Goal: Task Accomplishment & Management: Complete application form

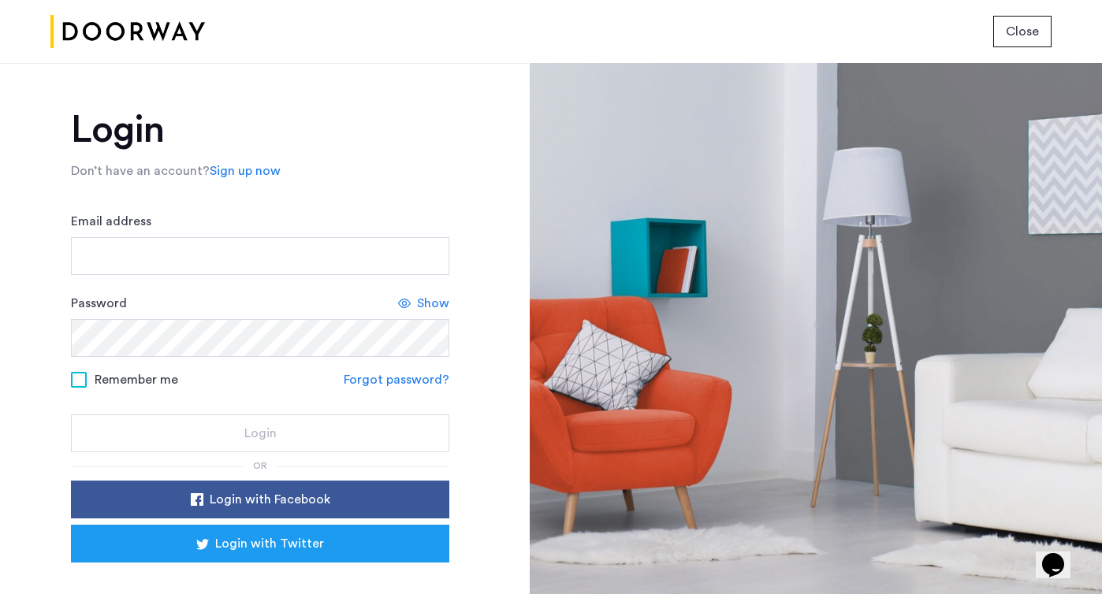
click at [422, 303] on span "Show" at bounding box center [433, 303] width 32 height 19
click at [177, 266] on input "Email address" at bounding box center [260, 256] width 378 height 38
type input "**********"
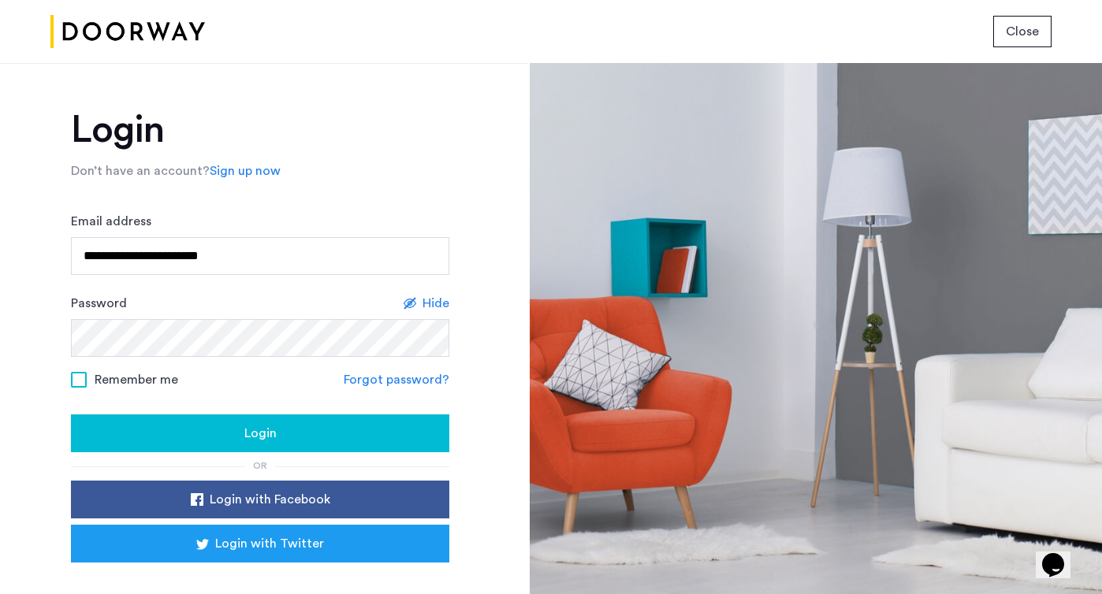
click at [77, 377] on span at bounding box center [79, 380] width 16 height 16
click at [163, 419] on button "Login" at bounding box center [260, 434] width 378 height 38
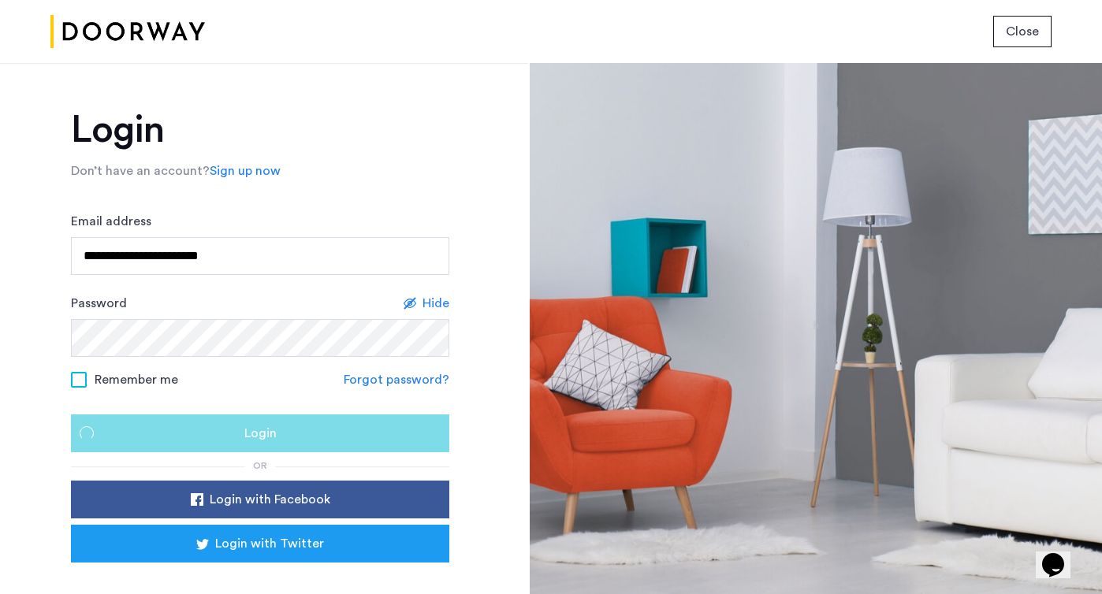
click at [178, 434] on div "Login" at bounding box center [260, 433] width 353 height 19
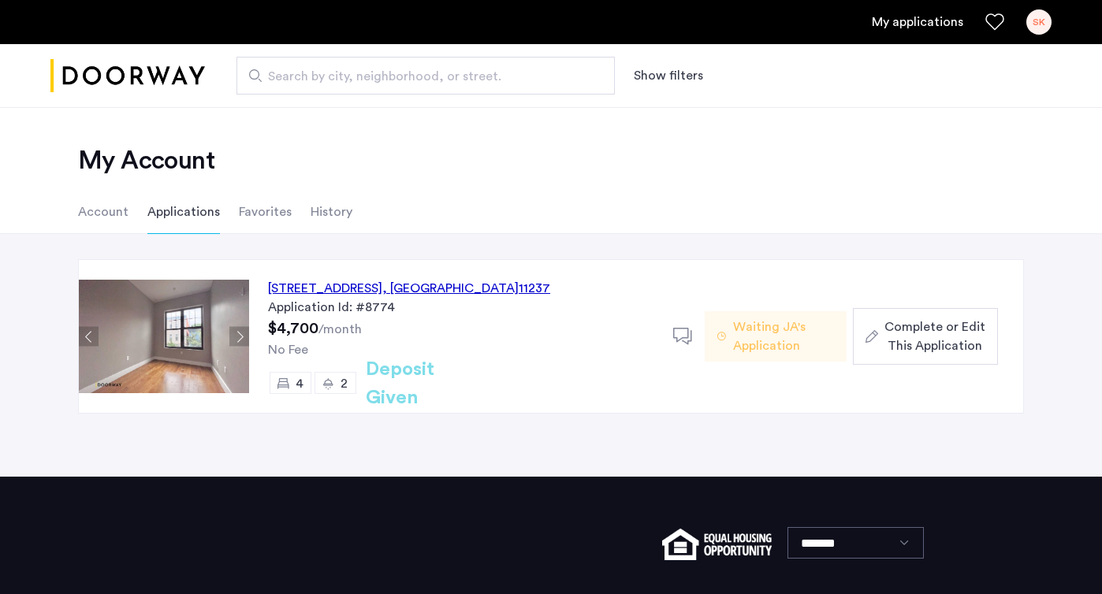
click at [746, 326] on span "Waiting JA's Application" at bounding box center [783, 337] width 101 height 38
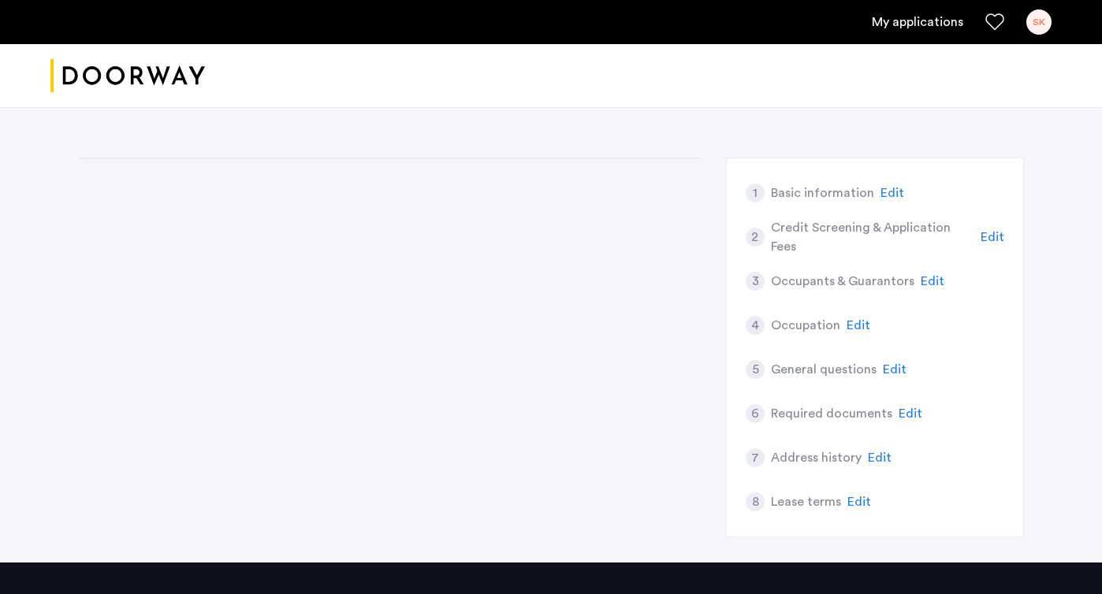
click at [957, 348] on app-summary "1 Basic information Edit 2 Credit Screening & Application Fees Edit 3 Occupants…" at bounding box center [875, 347] width 259 height 353
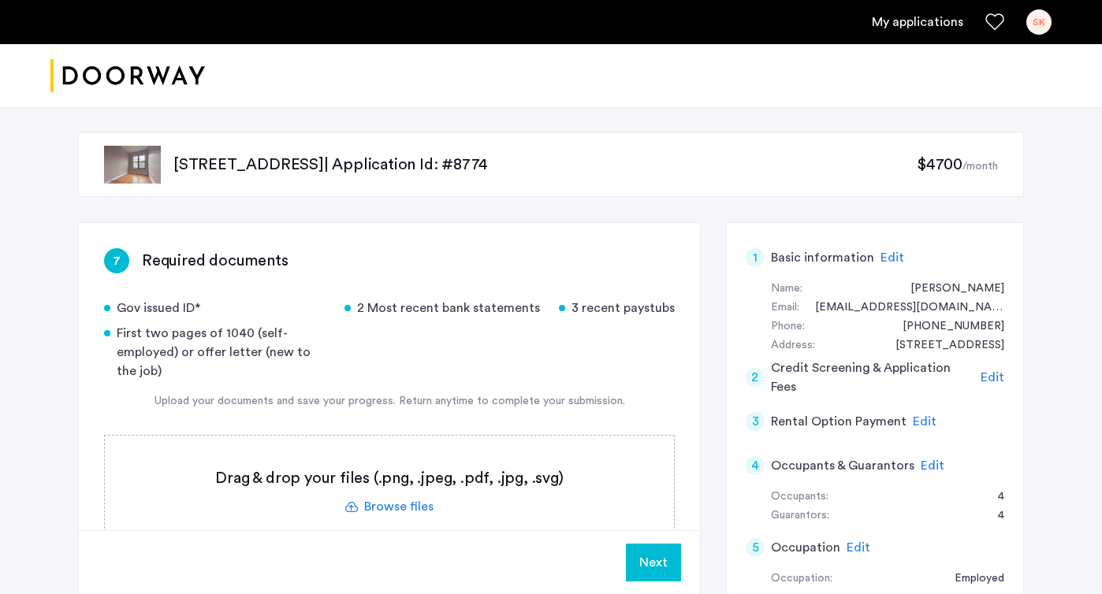
click at [407, 504] on label at bounding box center [389, 492] width 569 height 112
click at [0, 0] on input "file" at bounding box center [0, 0] width 0 height 0
click at [396, 506] on label at bounding box center [389, 492] width 569 height 112
click at [0, 0] on input "file" at bounding box center [0, 0] width 0 height 0
click at [634, 555] on span "Upload" at bounding box center [637, 562] width 41 height 19
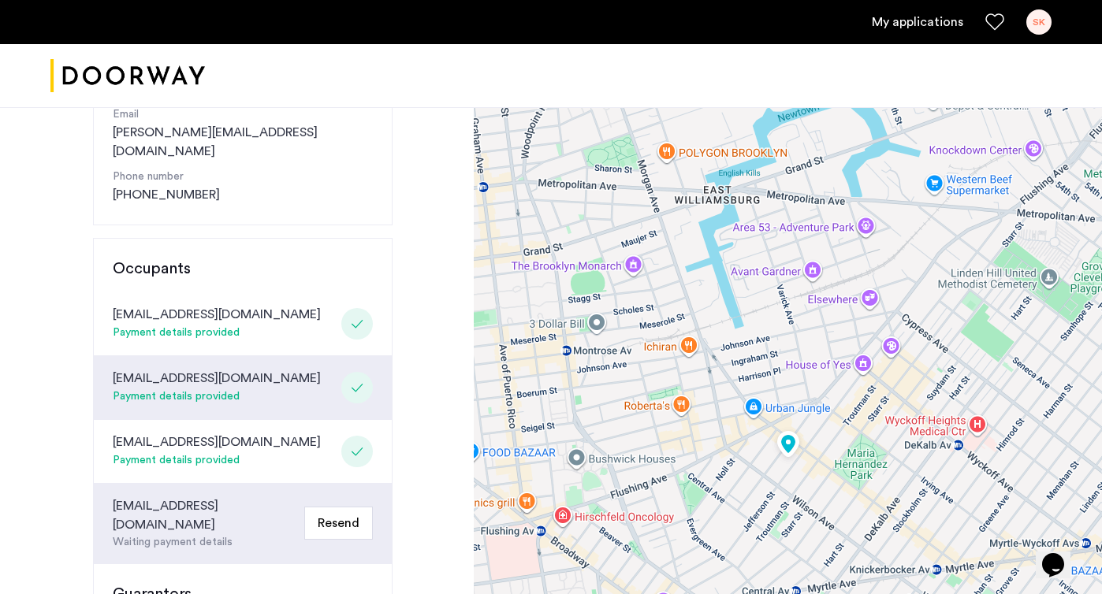
scroll to position [284, 0]
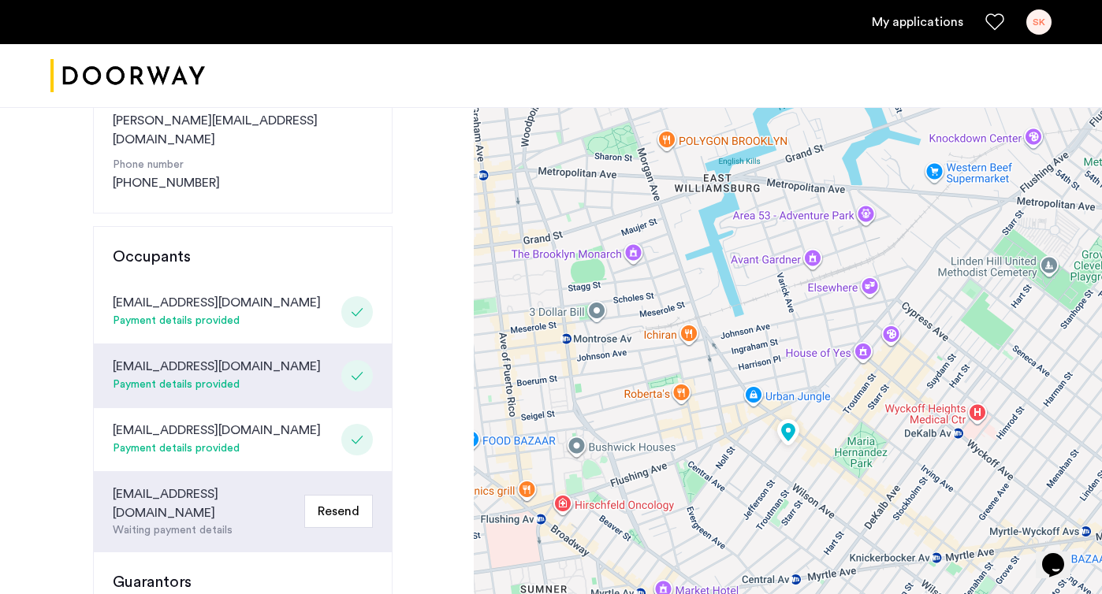
click at [930, 20] on link "My applications" at bounding box center [917, 22] width 91 height 19
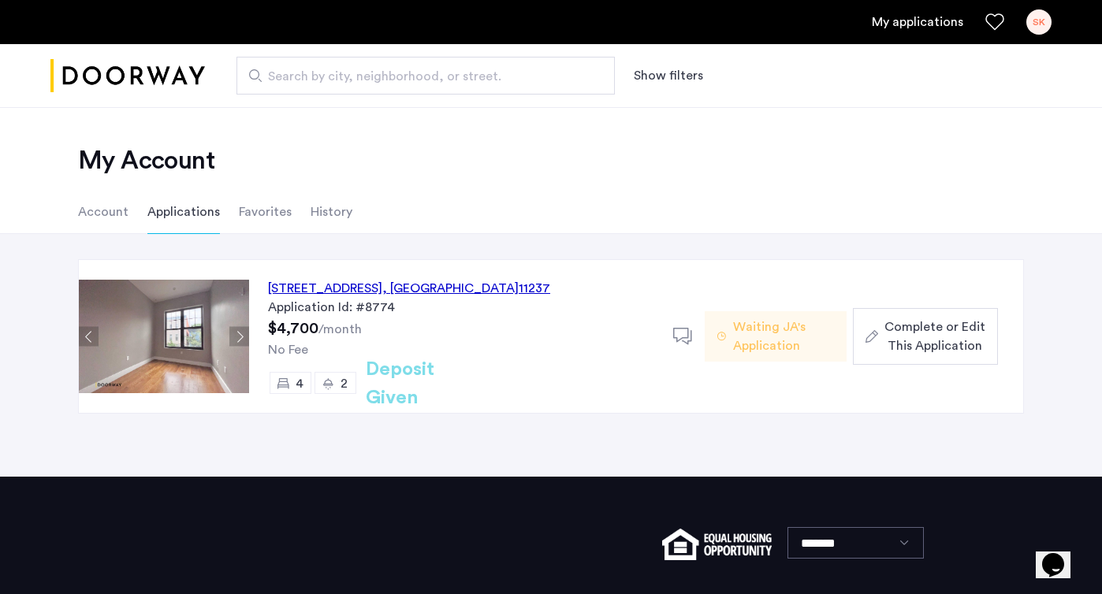
click at [876, 327] on div "Complete or Edit This Application" at bounding box center [925, 337] width 120 height 38
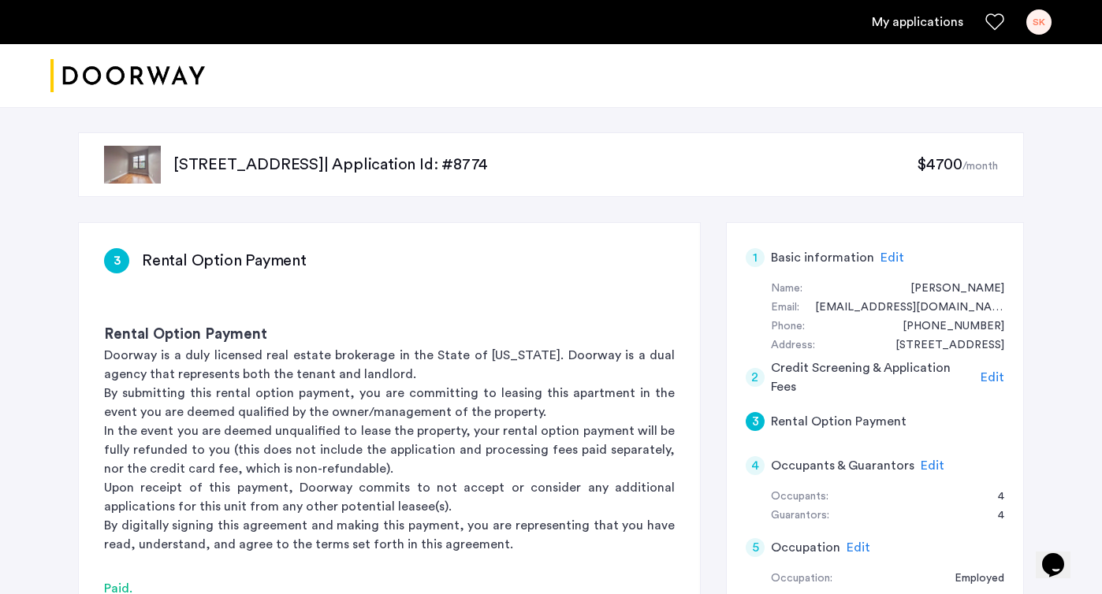
click at [844, 396] on div "2 Credit Screening & Application Fees Edit" at bounding box center [875, 377] width 259 height 44
click at [786, 180] on div "[STREET_ADDRESS] | Application Id: #8774 $4700 /month" at bounding box center [551, 164] width 946 height 65
click at [1055, 228] on div "[STREET_ADDRESS] | Application Id: #8774 $4700 /month 3 Rental Option Payment R…" at bounding box center [551, 578] width 1102 height 943
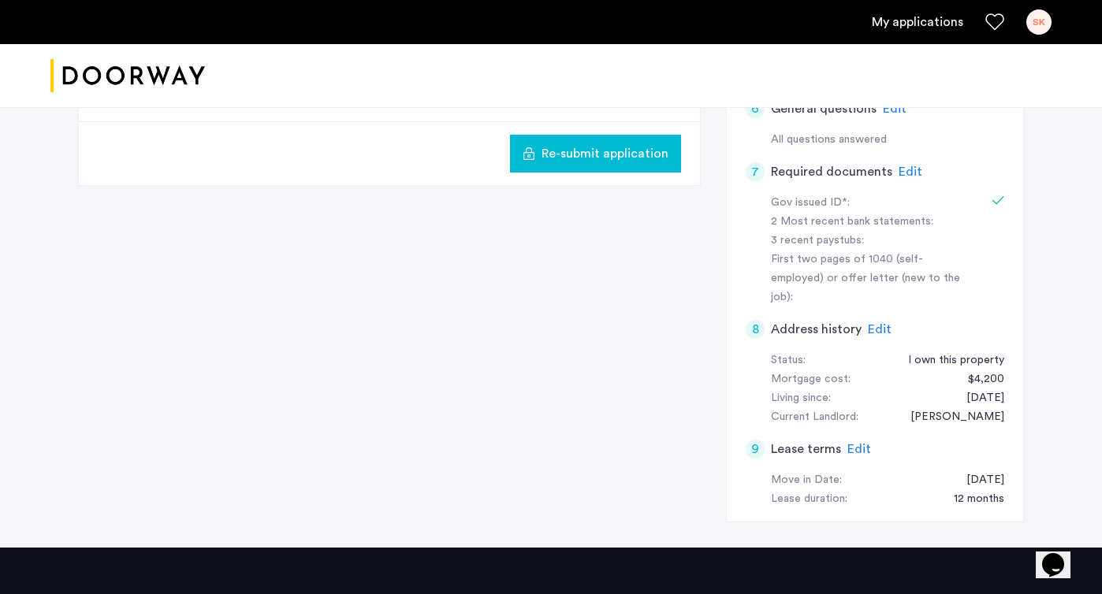
scroll to position [504, 0]
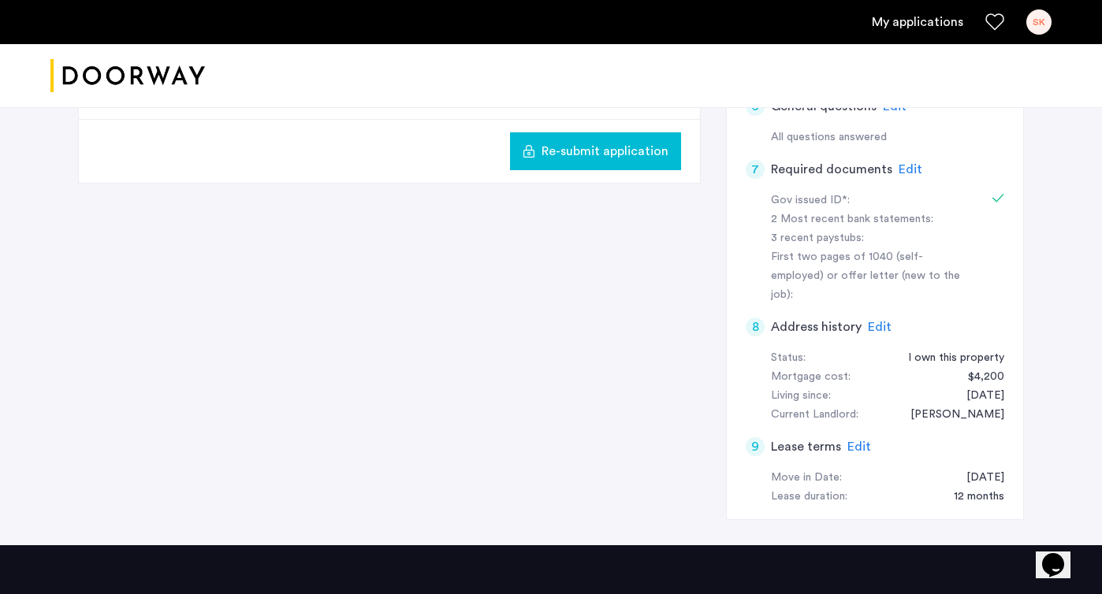
click at [901, 169] on span "Edit" at bounding box center [911, 169] width 24 height 13
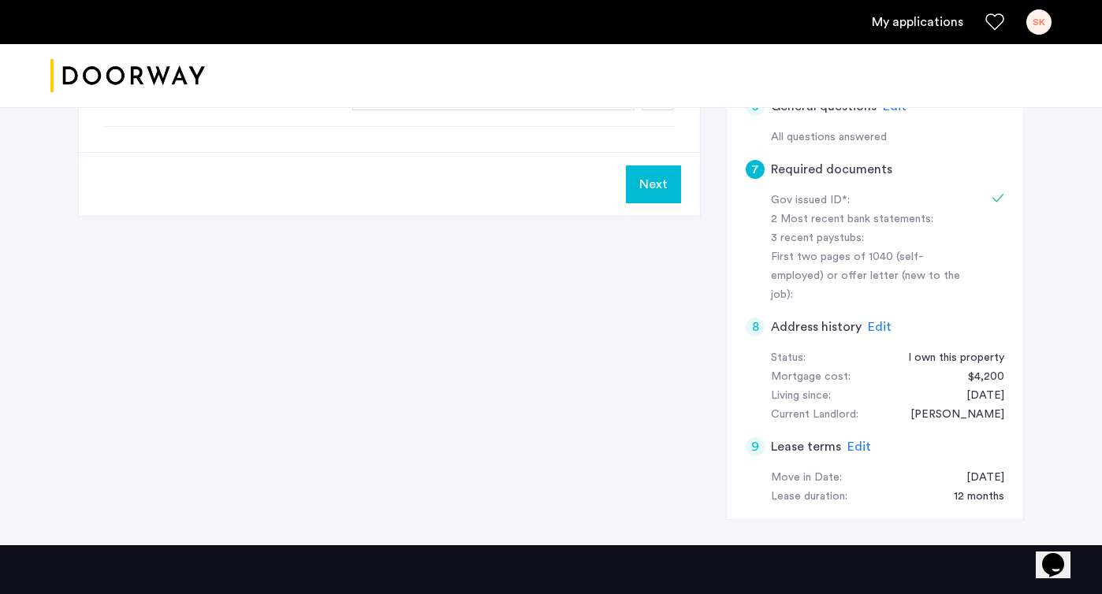
click at [503, 376] on div "7 Required documents Gov issued ID* 2 Most recent bank statements 3 recent pays…" at bounding box center [551, 132] width 946 height 828
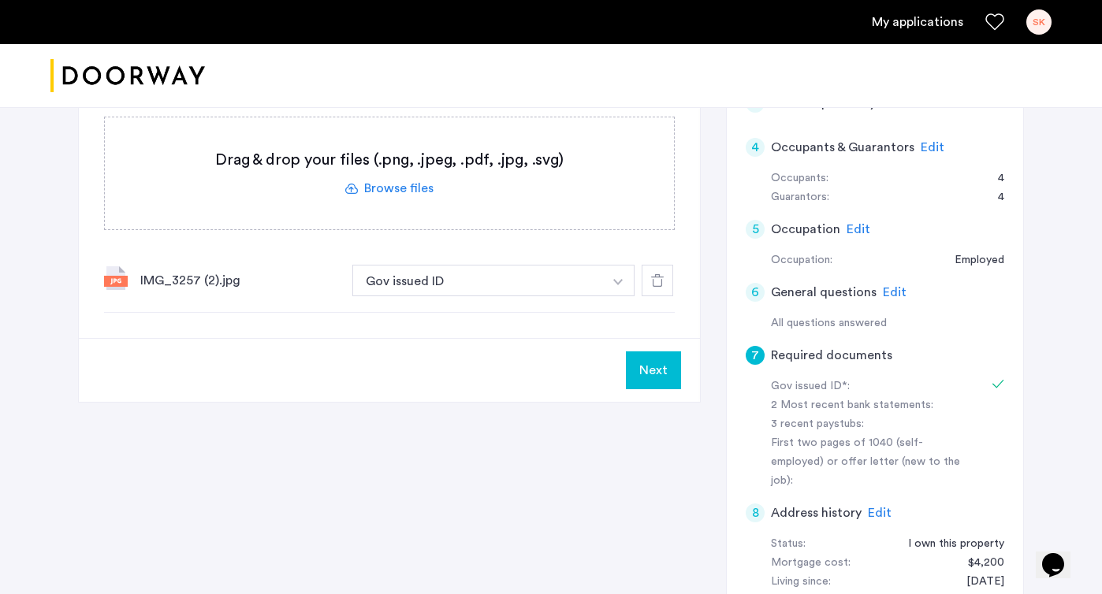
scroll to position [315, 0]
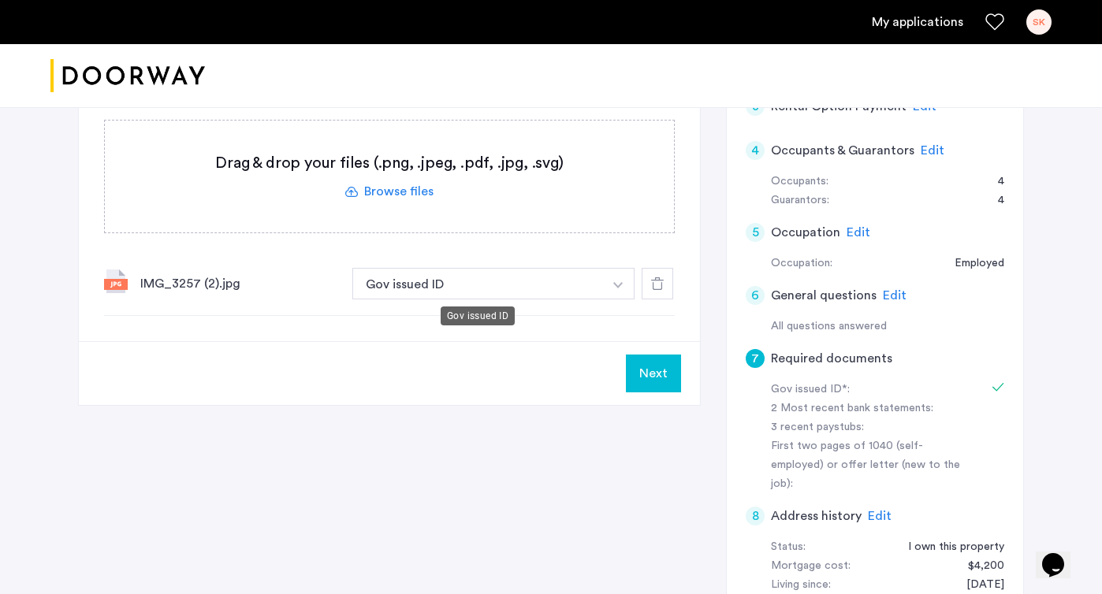
click at [456, 288] on button "Gov issued ID" at bounding box center [477, 284] width 251 height 32
click at [404, 190] on label at bounding box center [389, 177] width 569 height 112
click at [0, 0] on input "file" at bounding box center [0, 0] width 0 height 0
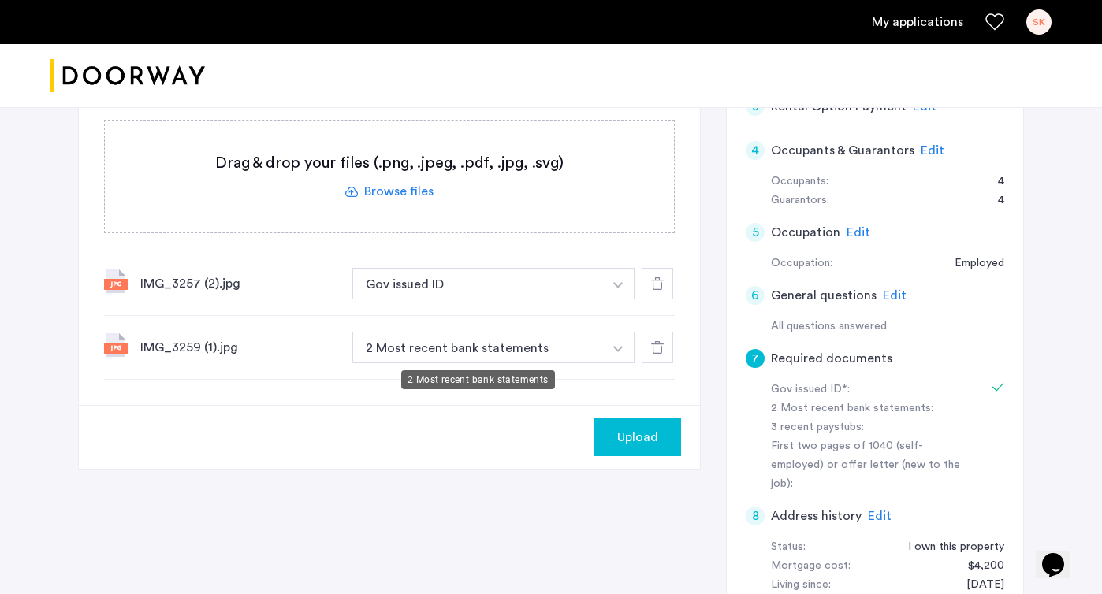
click at [530, 351] on button "2 Most recent bank statements" at bounding box center [477, 348] width 251 height 32
click at [613, 347] on img "button" at bounding box center [617, 349] width 9 height 6
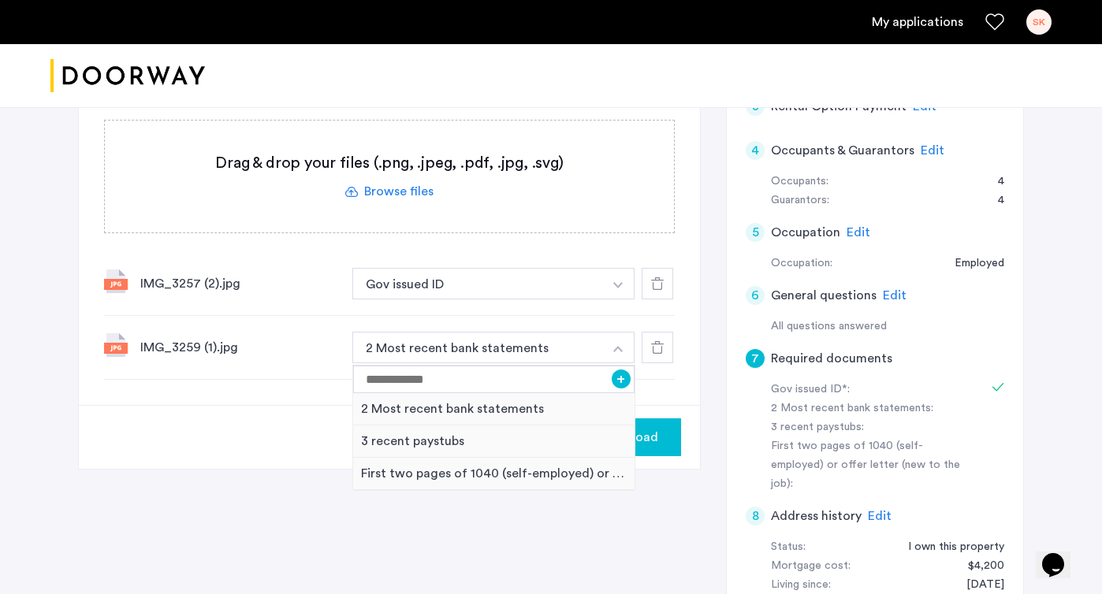
click at [309, 509] on div "7 Required documents Gov issued ID* 2 Most recent bank statements 3 recent pays…" at bounding box center [551, 321] width 946 height 828
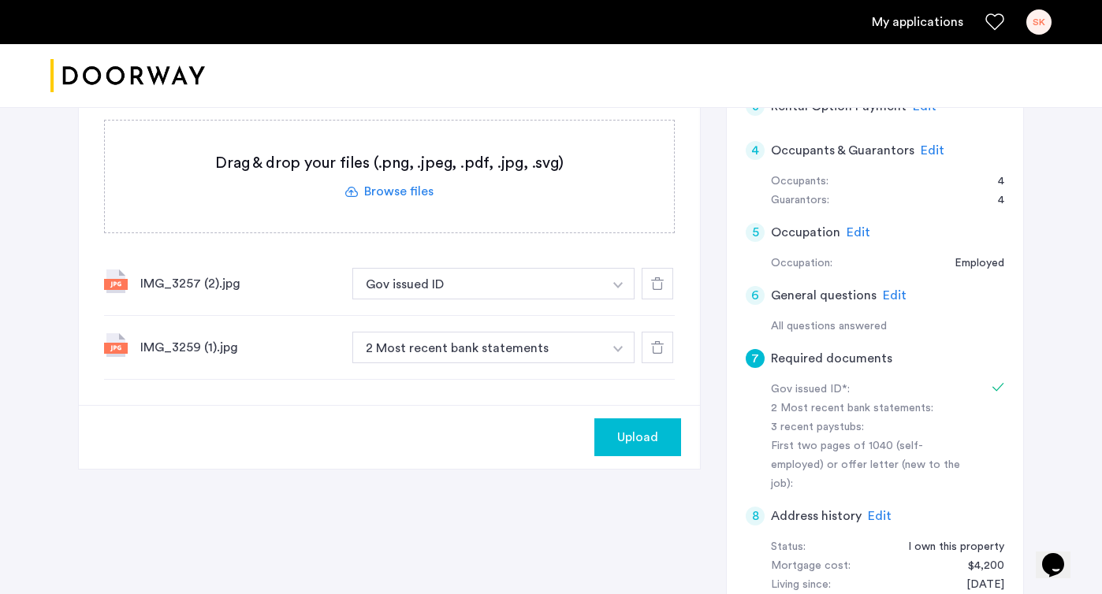
click at [625, 436] on span "Upload" at bounding box center [637, 437] width 41 height 19
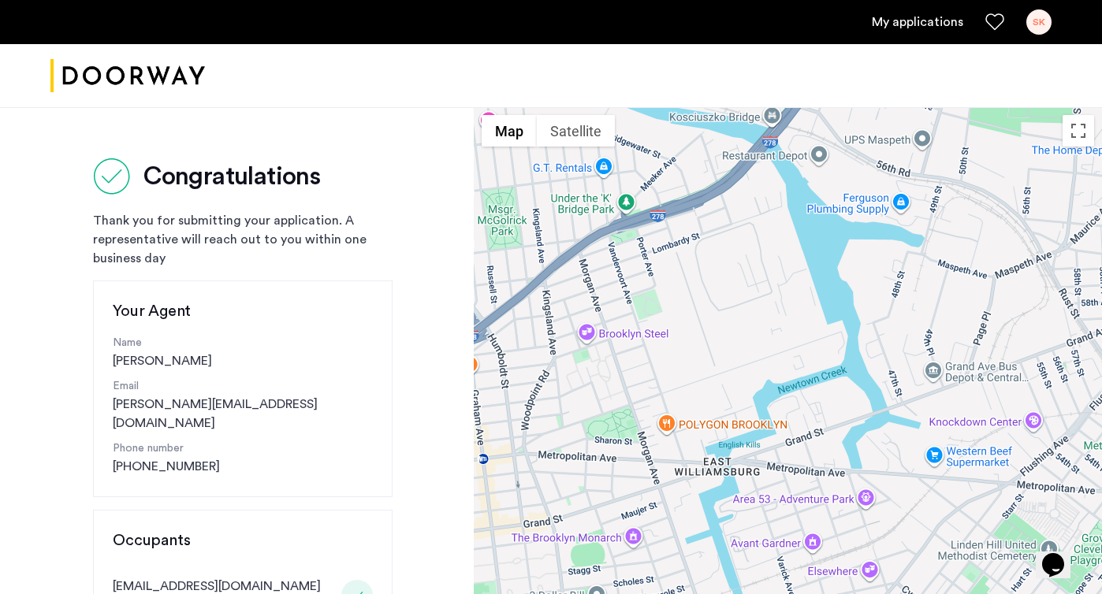
click at [1028, 19] on div "SK" at bounding box center [1038, 21] width 25 height 25
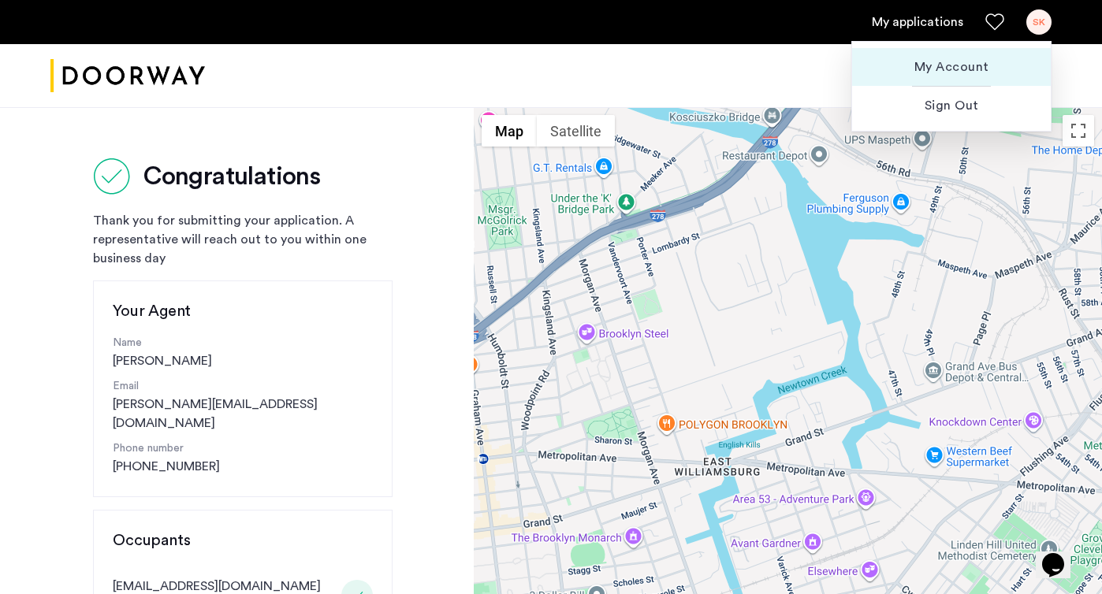
click at [966, 73] on span "My Account" at bounding box center [951, 67] width 173 height 19
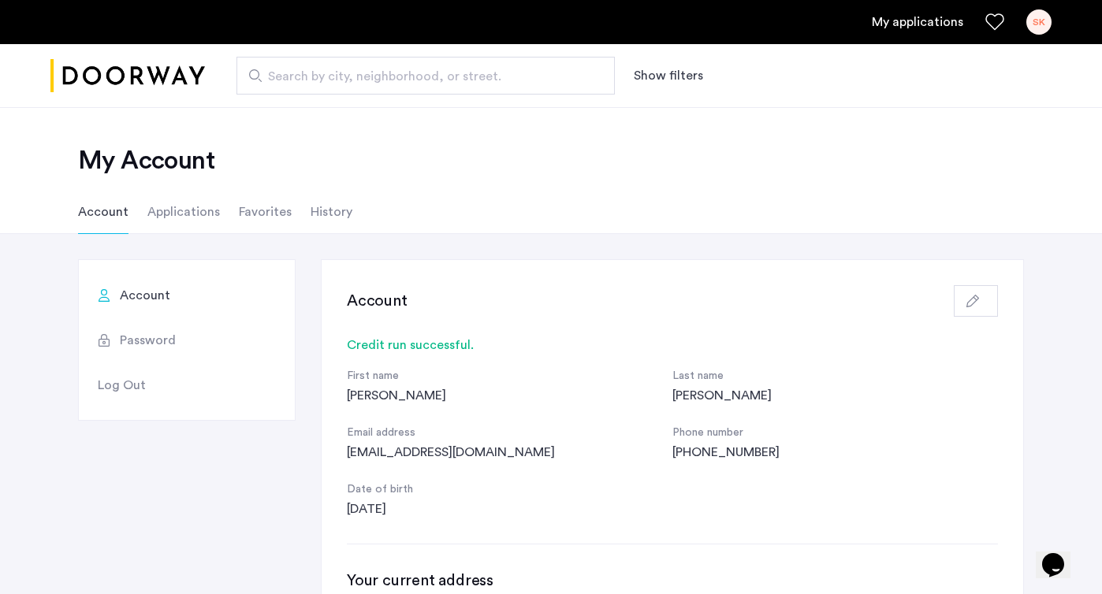
click at [185, 210] on li "Applications" at bounding box center [183, 212] width 73 height 44
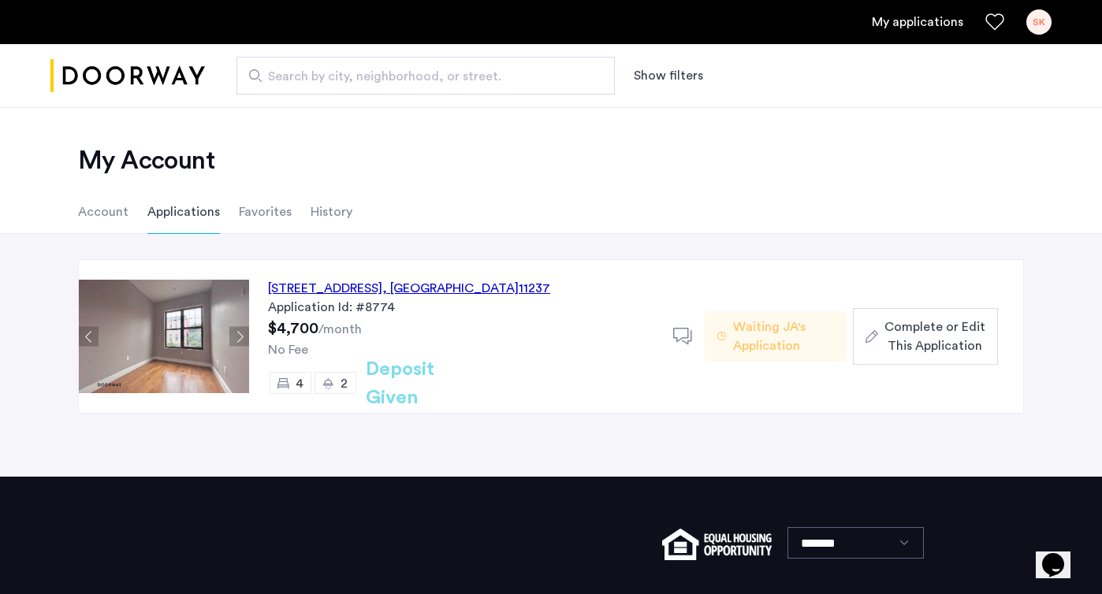
click at [959, 318] on span "Complete or Edit This Application" at bounding box center [934, 337] width 101 height 38
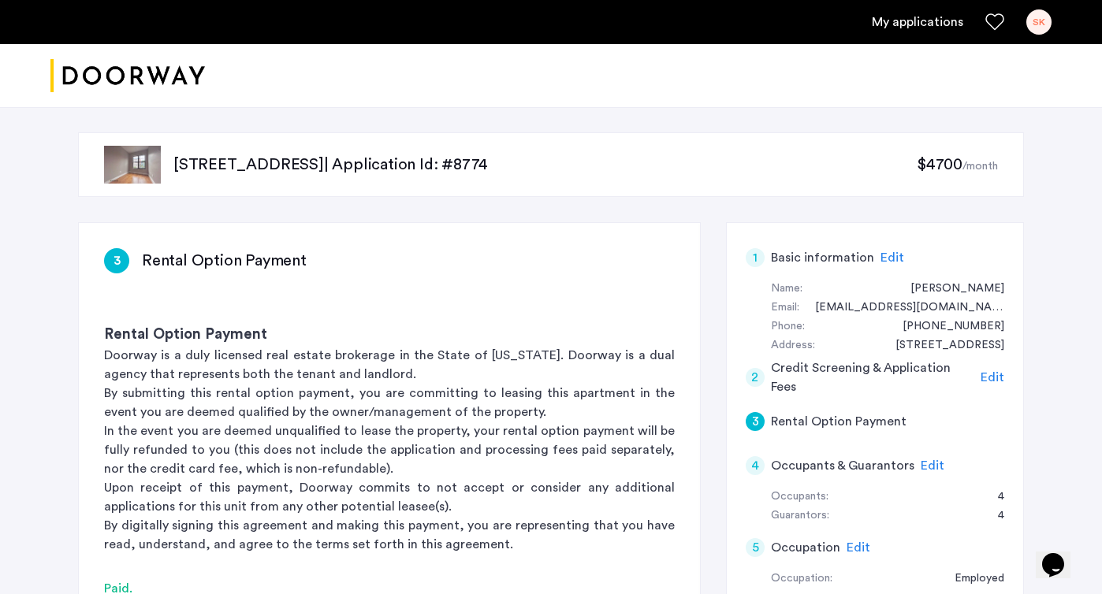
click at [1049, 336] on div "[STREET_ADDRESS] | Application Id: #8774 $4700 /month 3 Rental Option Payment R…" at bounding box center [551, 578] width 1102 height 943
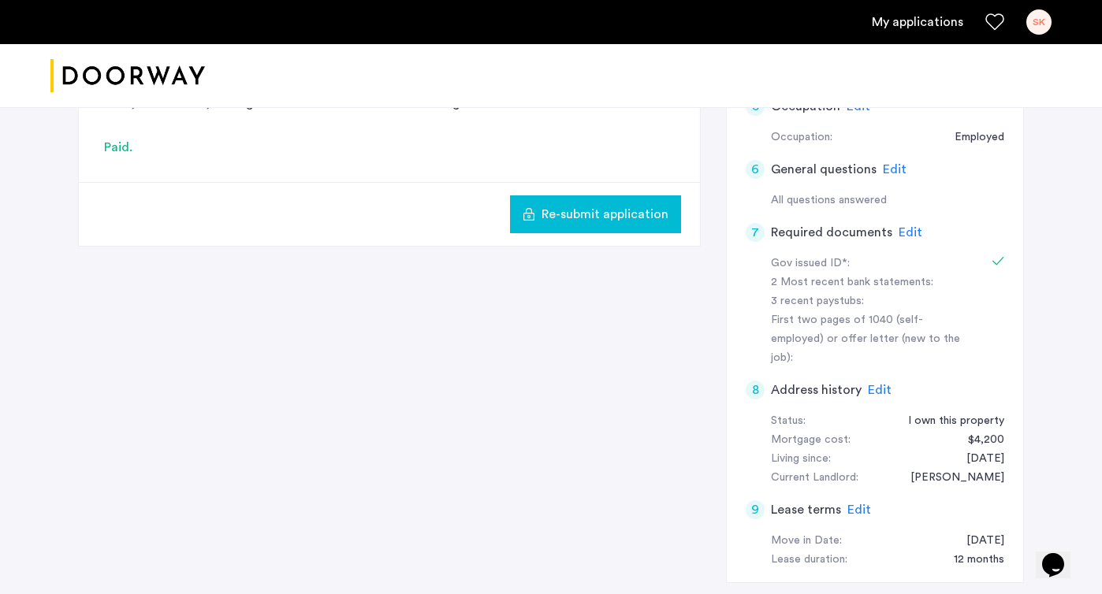
scroll to position [473, 0]
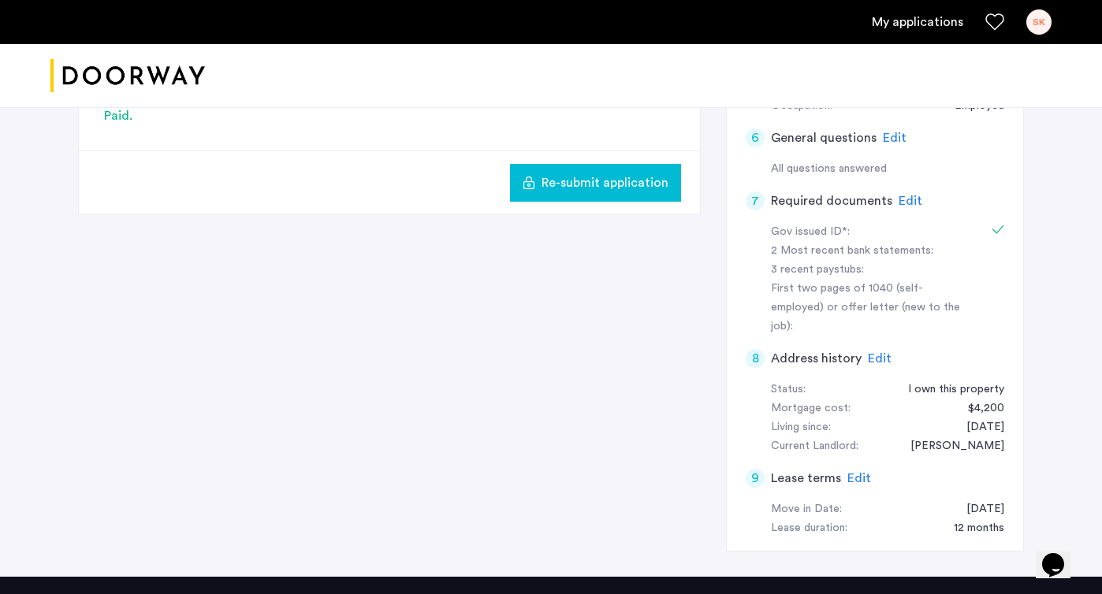
click at [902, 198] on span "Edit" at bounding box center [911, 201] width 24 height 13
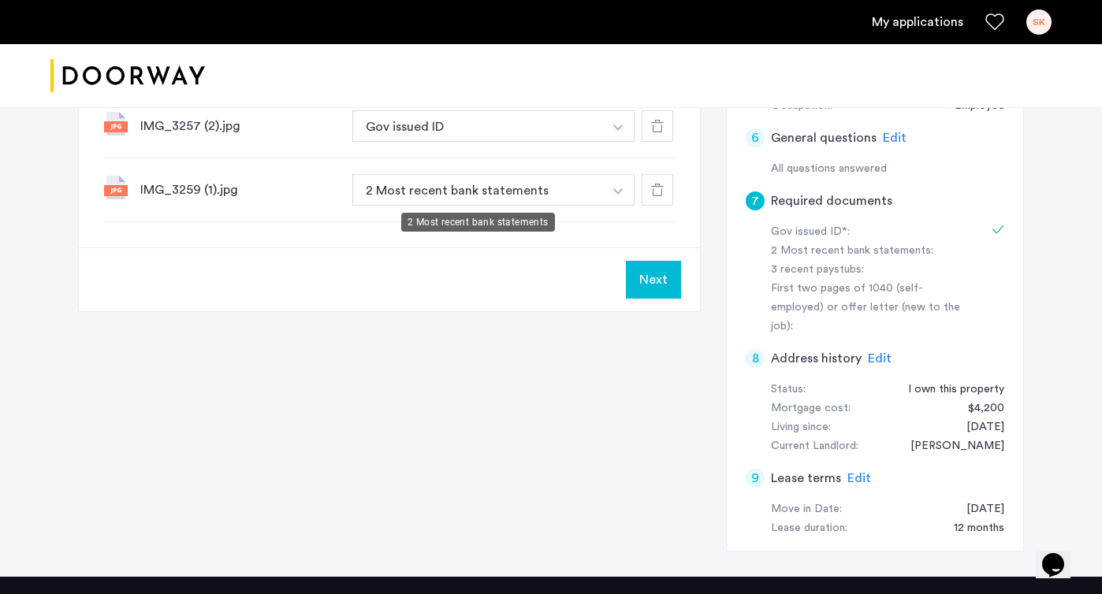
click at [551, 188] on button "2 Most recent bank statements" at bounding box center [477, 190] width 251 height 32
click at [519, 191] on button "2 Most recent bank statements" at bounding box center [477, 190] width 251 height 32
click at [647, 271] on button "Next" at bounding box center [653, 280] width 55 height 38
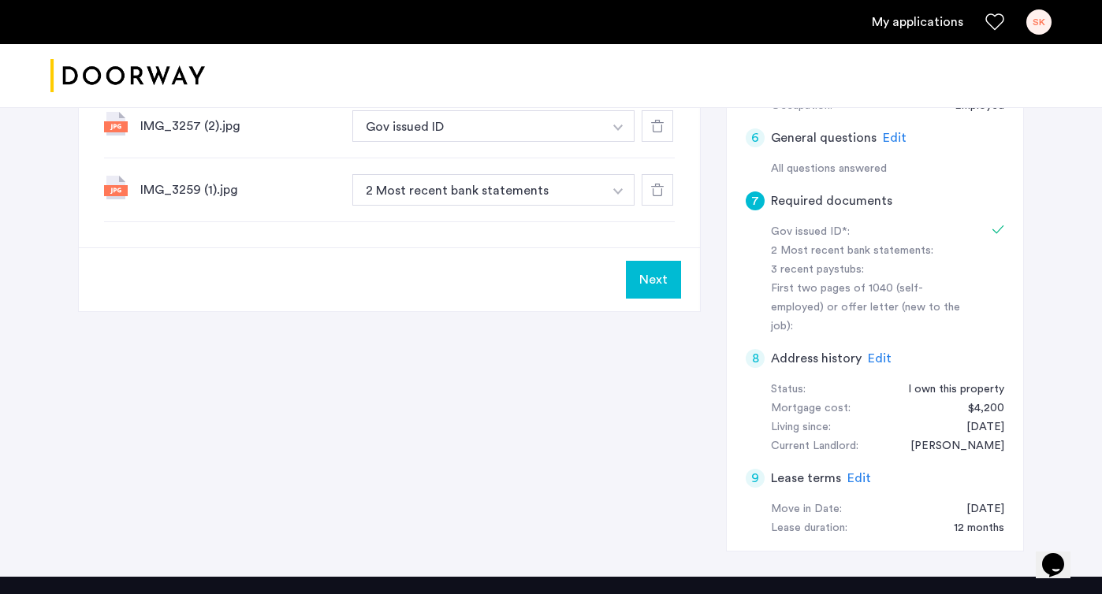
scroll to position [0, 0]
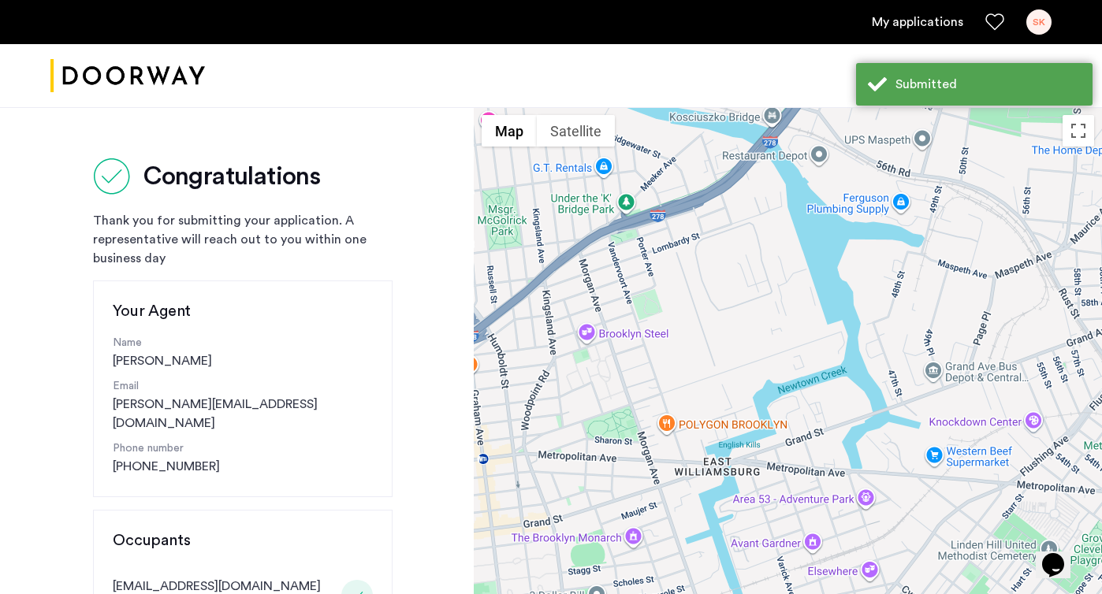
click at [1032, 26] on div "SK" at bounding box center [1038, 21] width 25 height 25
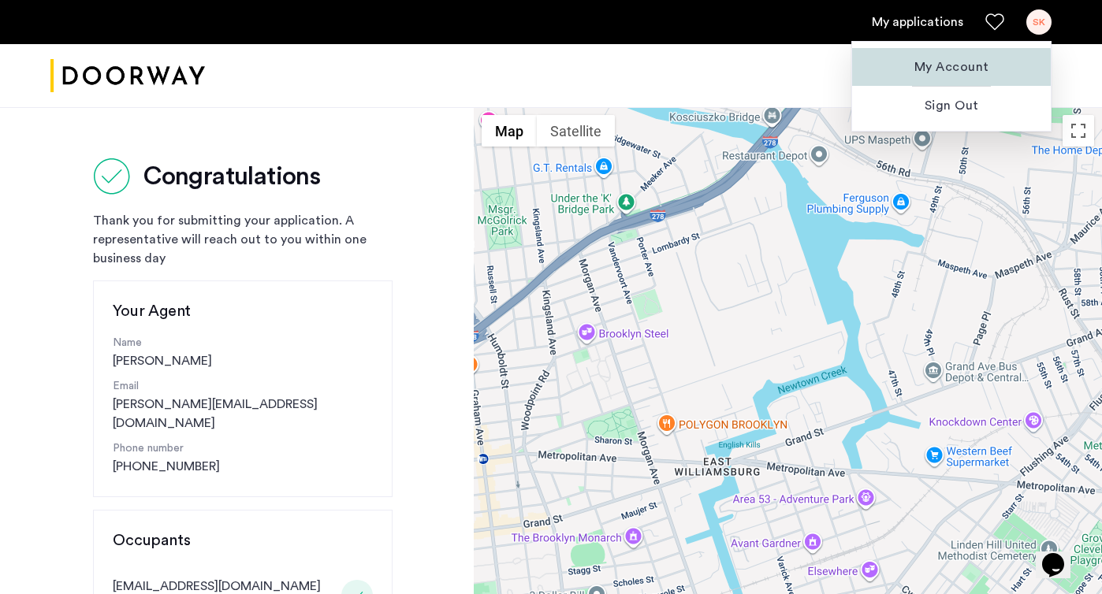
click at [942, 68] on span "My Account" at bounding box center [951, 67] width 173 height 19
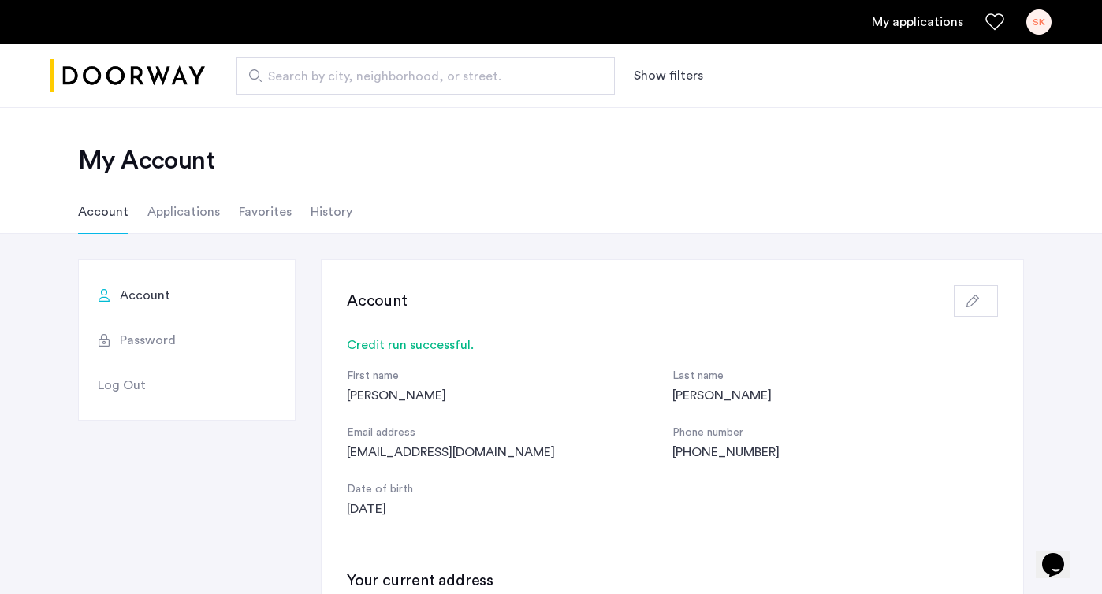
click at [198, 212] on li "Applications" at bounding box center [183, 212] width 73 height 44
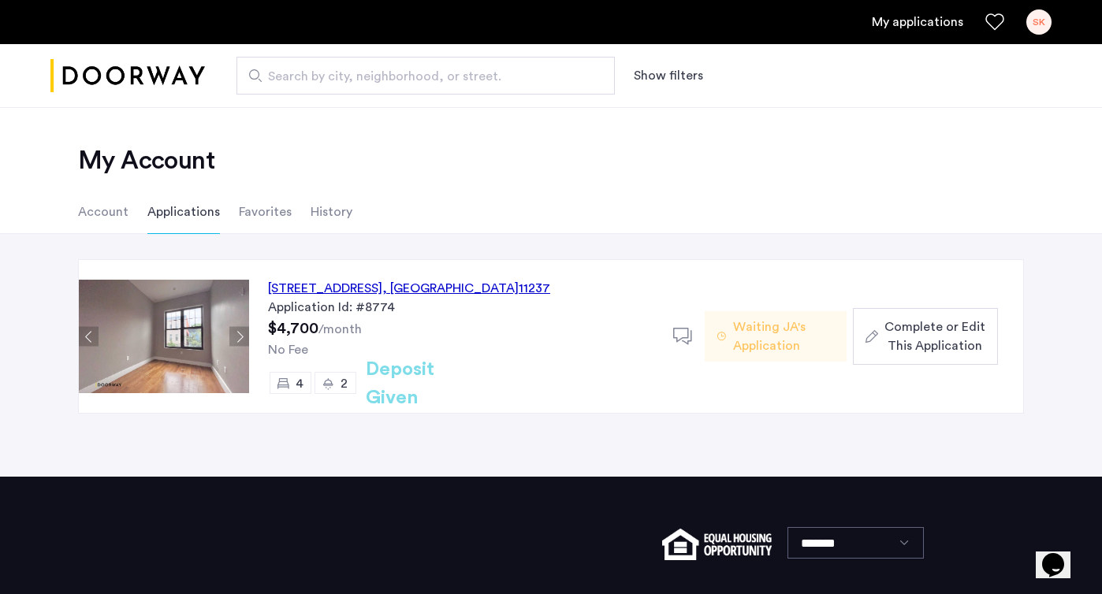
click at [899, 320] on span "Complete or Edit This Application" at bounding box center [934, 337] width 101 height 38
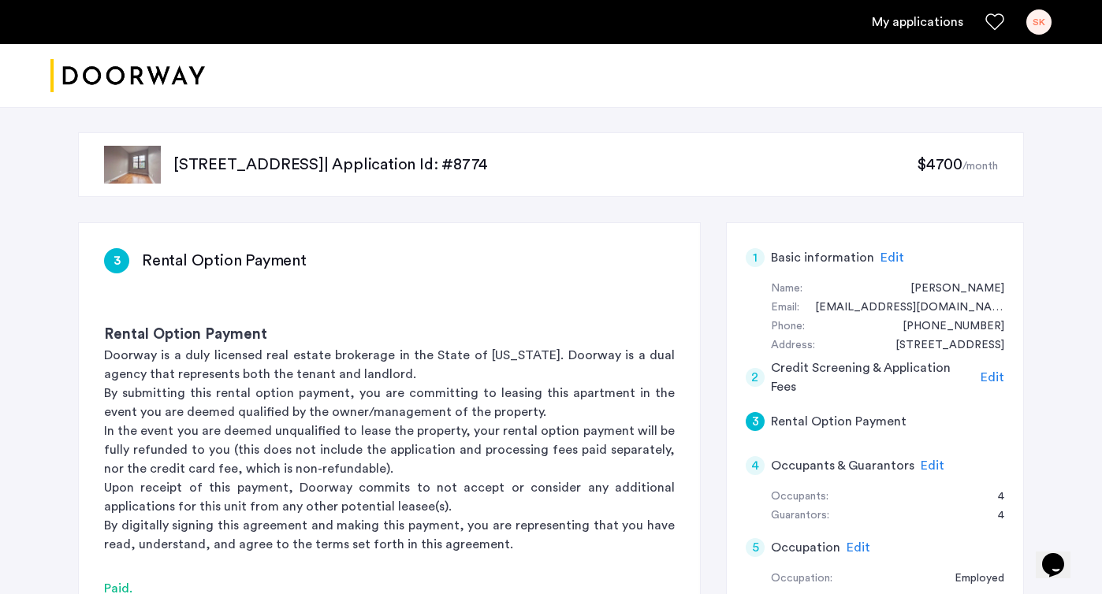
click at [1008, 208] on div "[STREET_ADDRESS] | Application Id: #8774 $4700 /month 3 Rental Option Payment R…" at bounding box center [550, 578] width 993 height 943
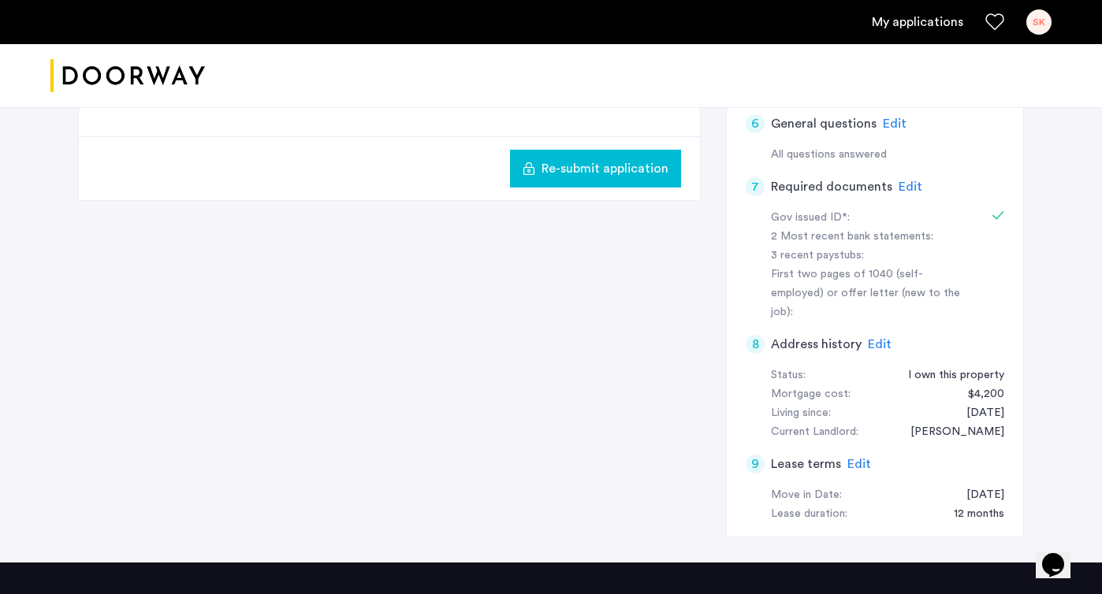
scroll to position [504, 0]
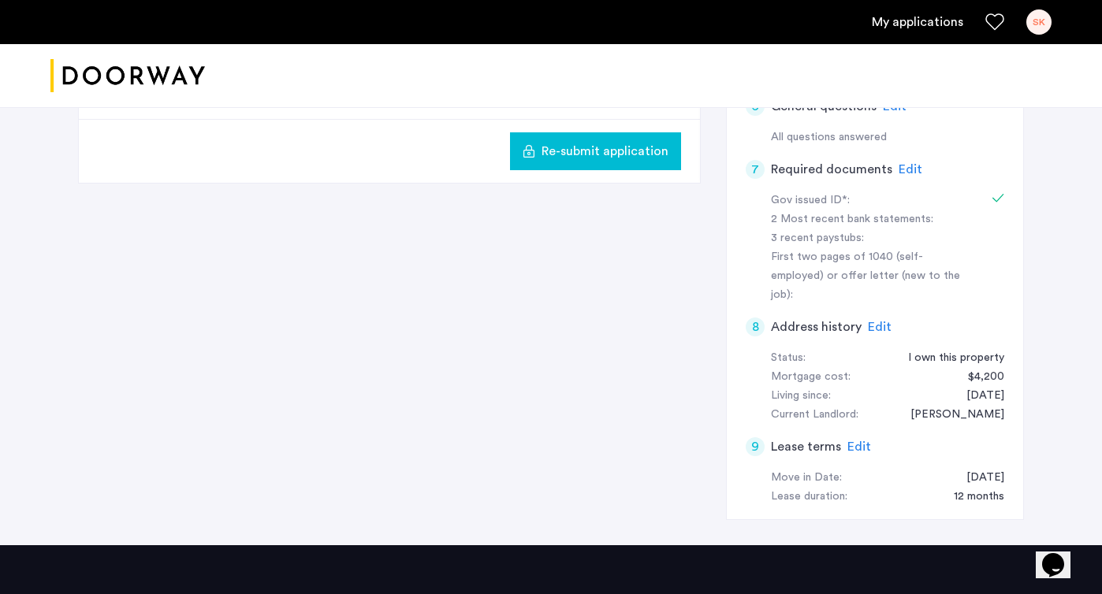
click at [902, 169] on span "Edit" at bounding box center [911, 169] width 24 height 13
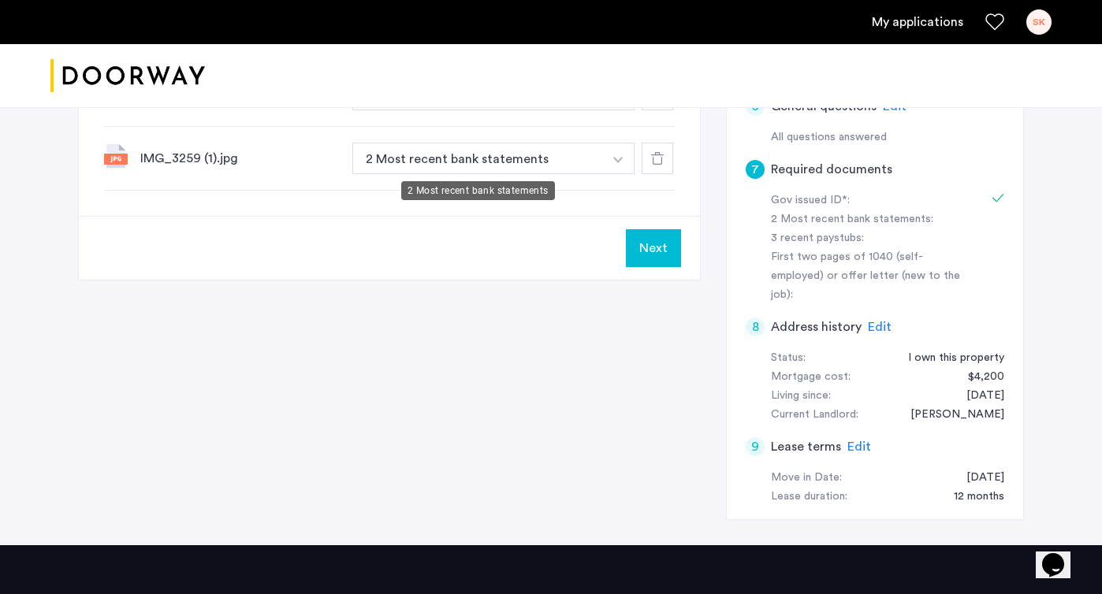
click at [489, 159] on button "2 Most recent bank statements" at bounding box center [477, 159] width 251 height 32
click at [619, 162] on img "button" at bounding box center [617, 160] width 9 height 6
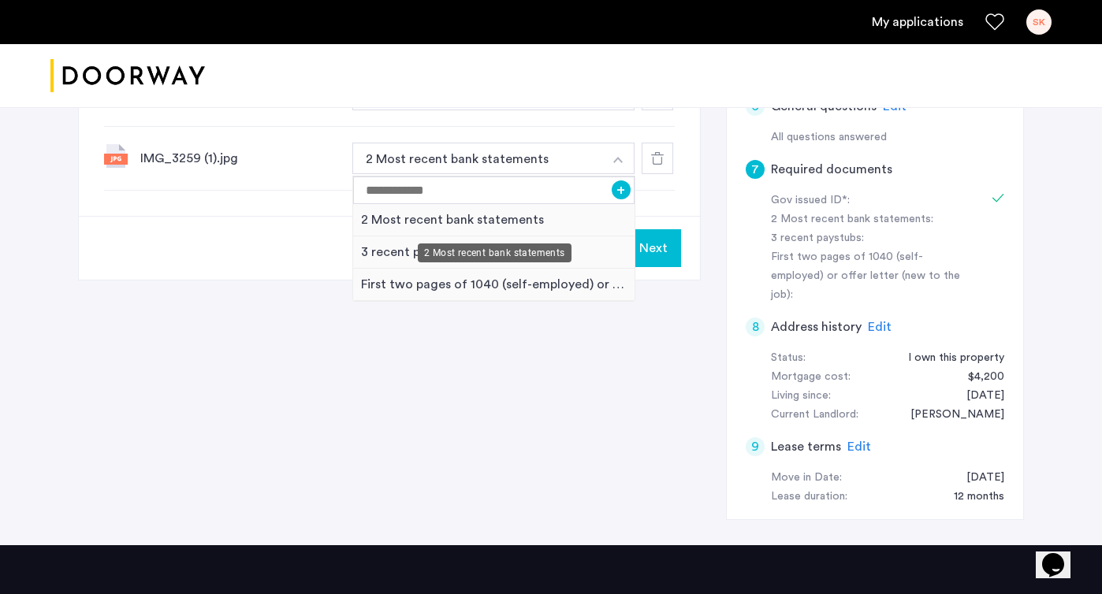
click at [534, 221] on div "2 Most recent bank statements" at bounding box center [493, 220] width 281 height 32
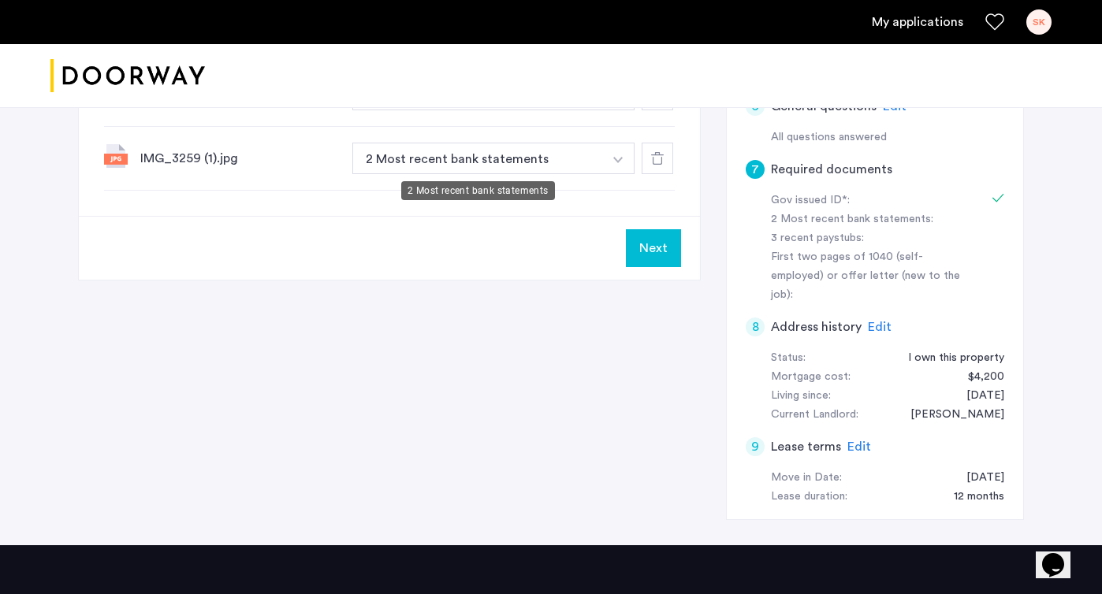
click at [482, 163] on button "2 Most recent bank statements" at bounding box center [477, 159] width 251 height 32
click at [627, 160] on button "button" at bounding box center [618, 159] width 32 height 32
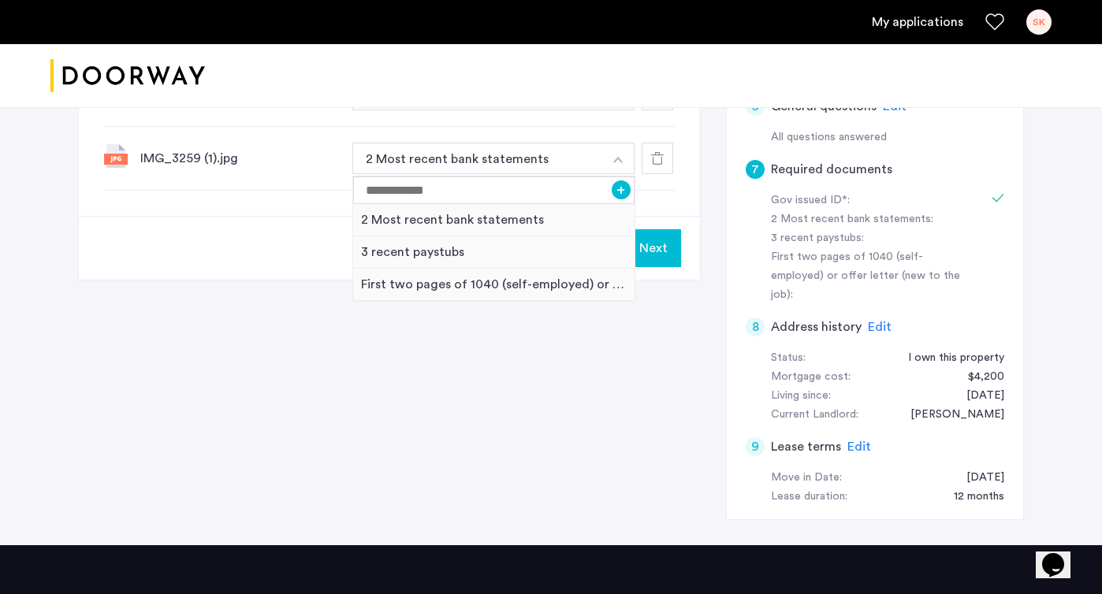
click at [617, 167] on button "button" at bounding box center [618, 159] width 32 height 32
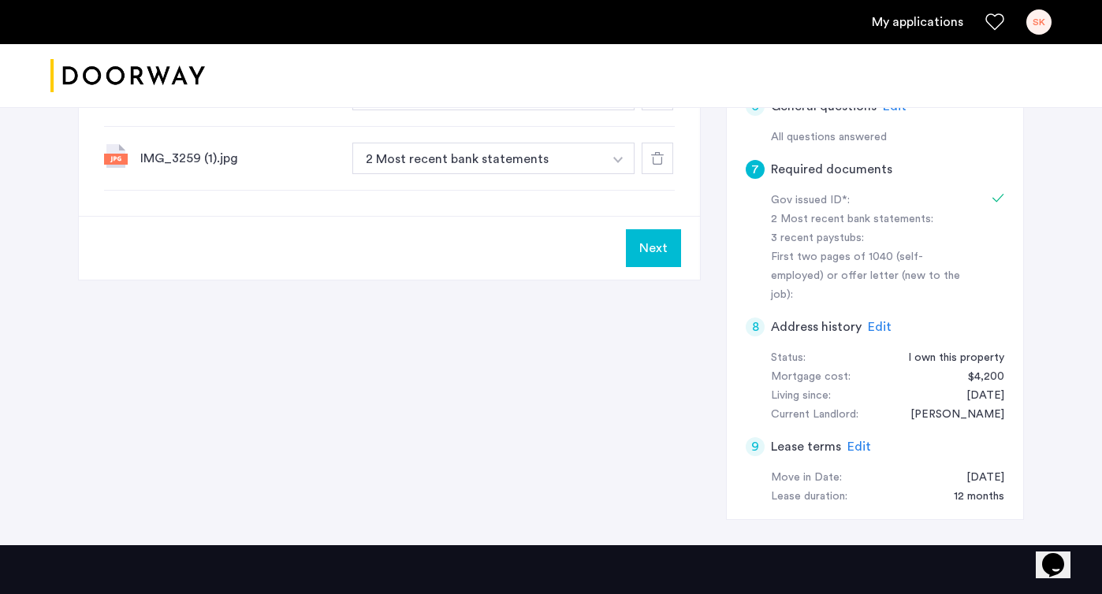
click at [597, 103] on div at bounding box center [551, 76] width 1102 height 64
click at [221, 175] on div "IMG_3259 (1).jpg 2 Most recent bank statements + 2 Most recent bank statements …" at bounding box center [389, 159] width 571 height 64
click at [378, 102] on div at bounding box center [551, 76] width 1102 height 64
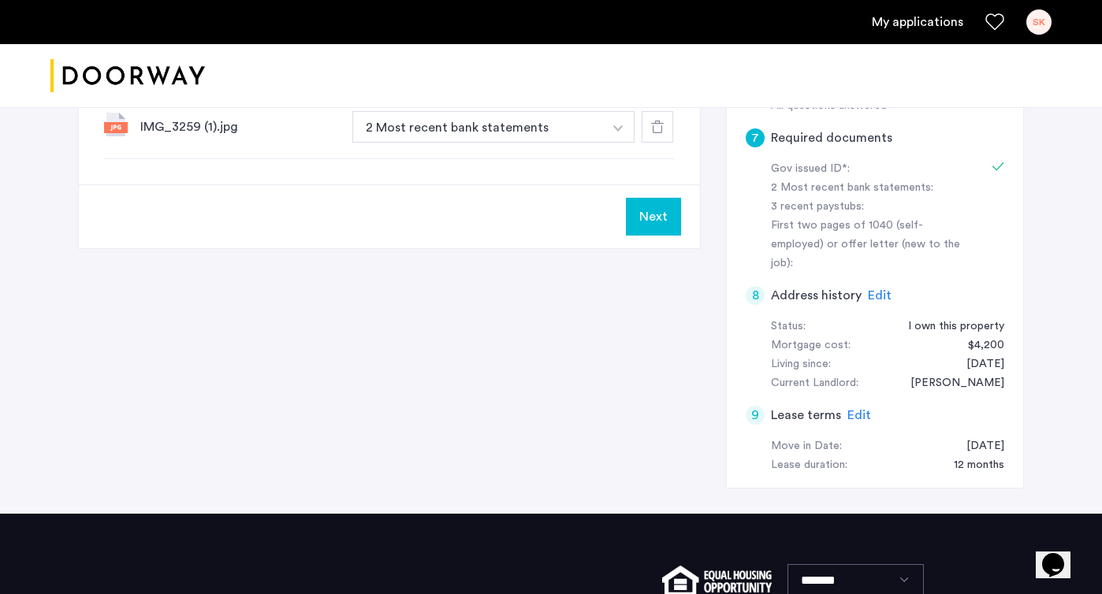
scroll to position [567, 0]
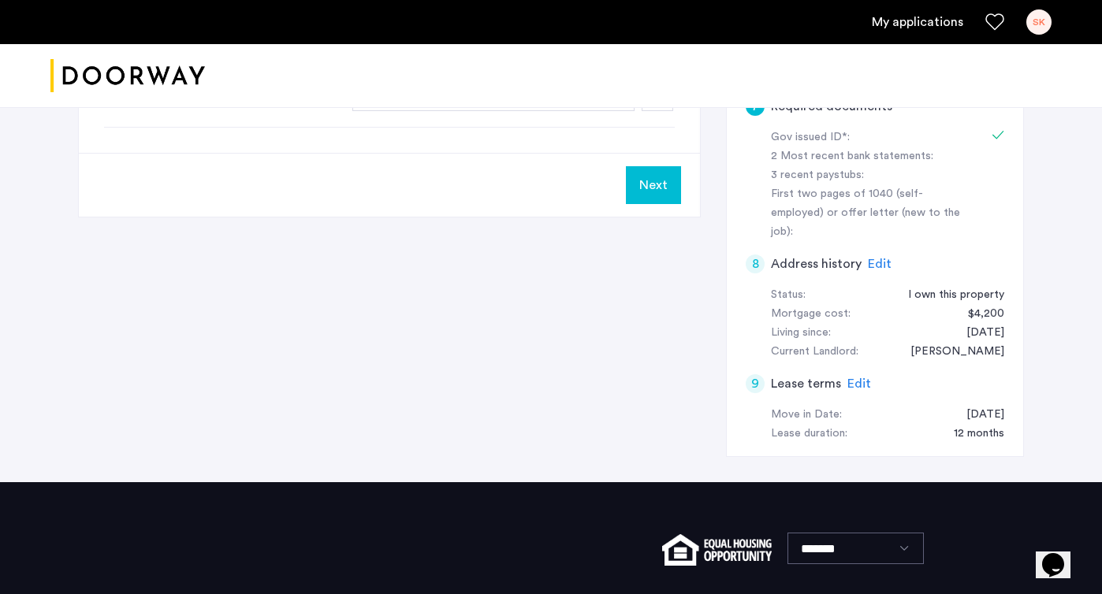
click at [471, 335] on div "7 Required documents Gov issued ID* 2 Most recent bank statements 3 recent pays…" at bounding box center [551, 69] width 946 height 828
click at [1043, 167] on div "[STREET_ADDRESS] | Application Id: #8774 $4700 /month 7 Required documents Gov …" at bounding box center [550, 11] width 993 height 943
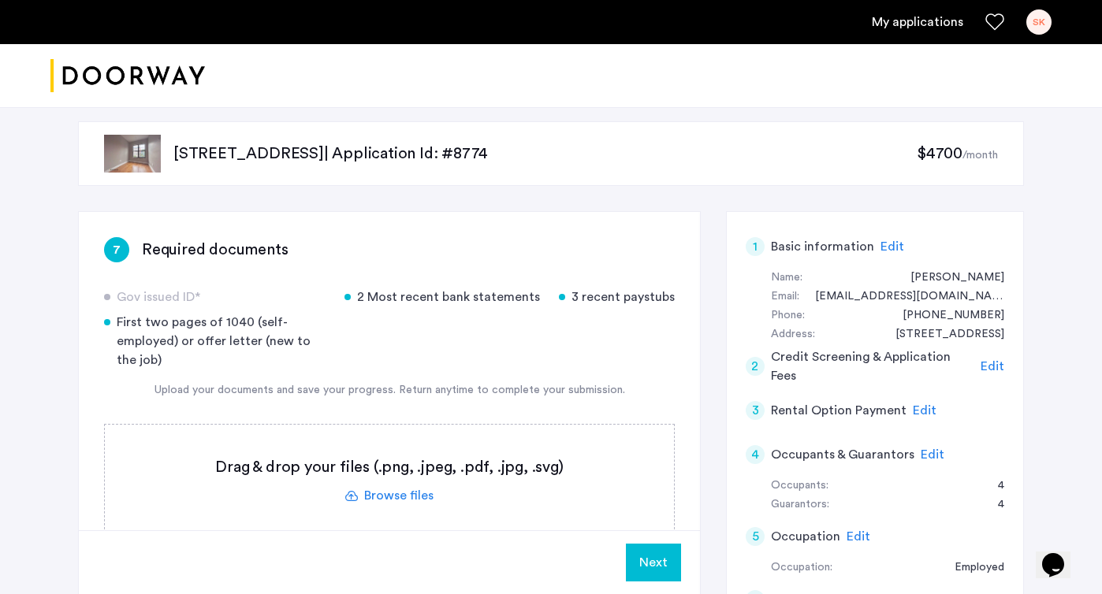
scroll to position [0, 0]
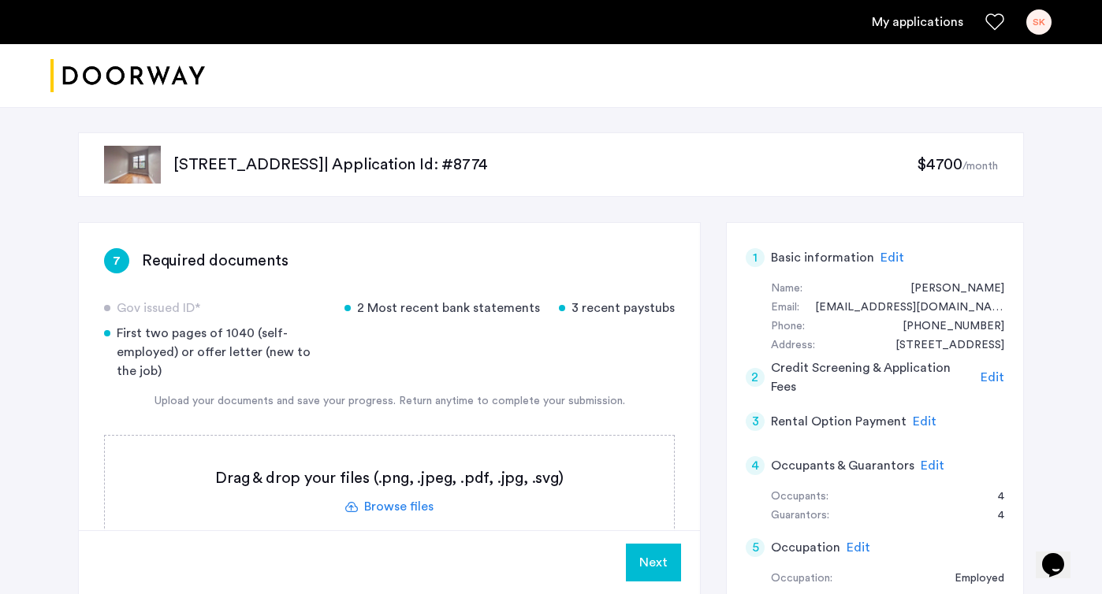
click at [407, 511] on label at bounding box center [389, 492] width 569 height 112
click at [0, 0] on input "file" at bounding box center [0, 0] width 0 height 0
click at [383, 505] on label at bounding box center [389, 492] width 569 height 112
click at [0, 0] on input "file" at bounding box center [0, 0] width 0 height 0
click at [746, 107] on div at bounding box center [551, 76] width 1102 height 64
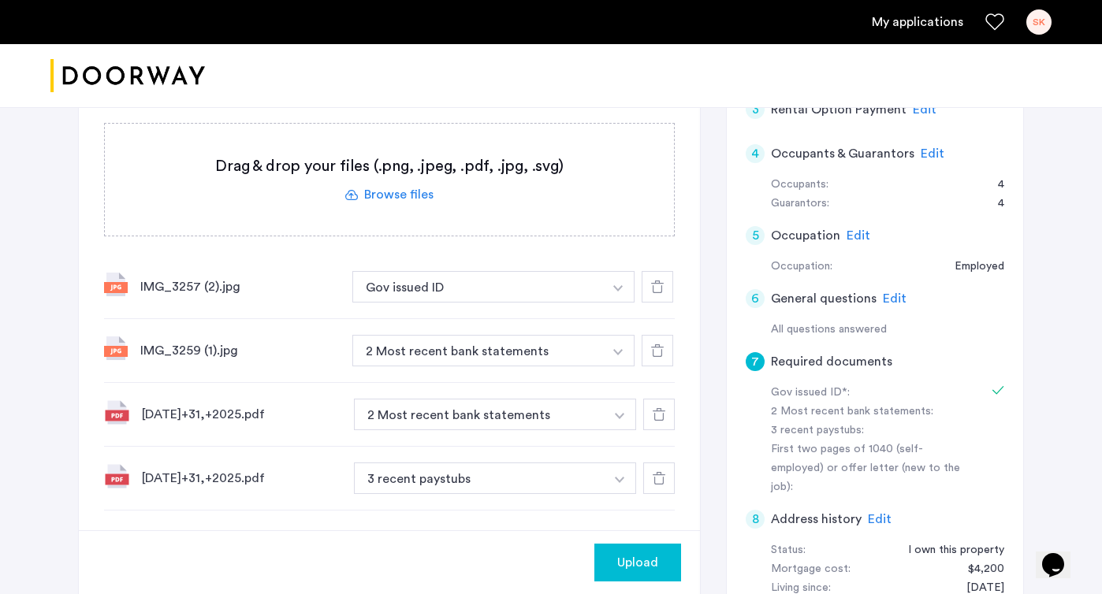
scroll to position [315, 0]
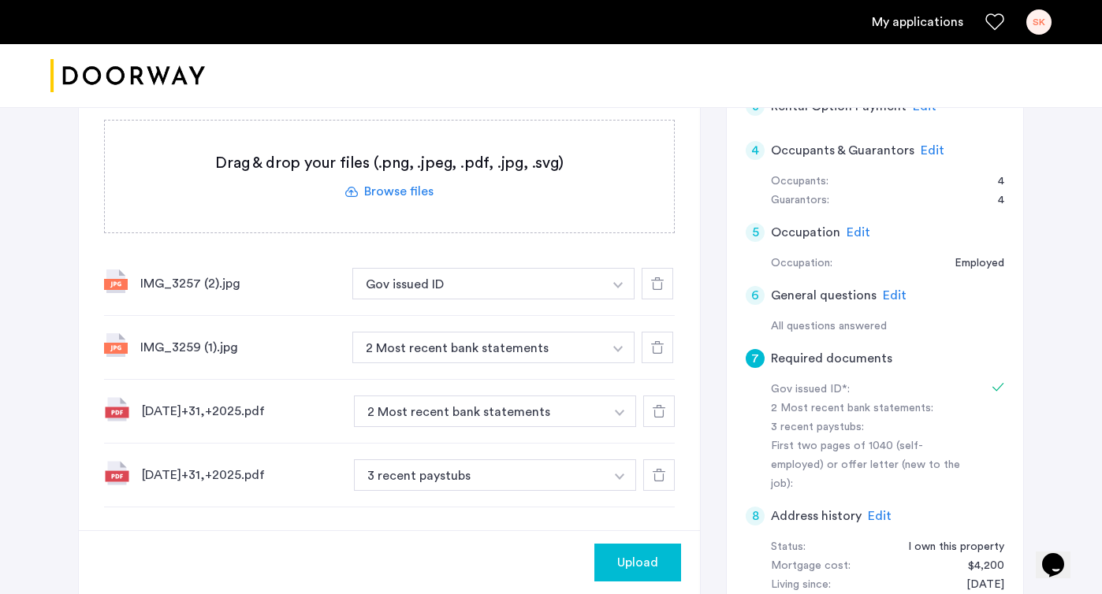
click at [237, 476] on div "[DATE]+31,+2025.pdf" at bounding box center [241, 475] width 199 height 19
click at [395, 191] on label at bounding box center [389, 177] width 569 height 112
click at [0, 0] on input "file" at bounding box center [0, 0] width 0 height 0
click at [170, 481] on div "[DATE]+31,+2025.pdf" at bounding box center [241, 475] width 199 height 19
click at [207, 477] on div "[DATE]+31,+2025.pdf" at bounding box center [241, 475] width 199 height 19
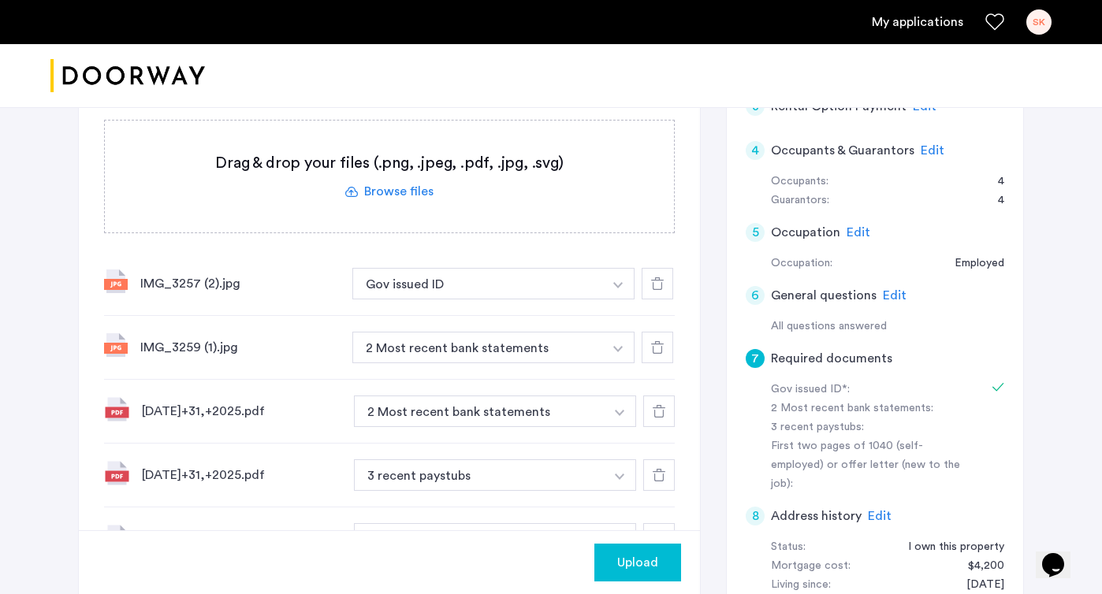
click at [659, 467] on div at bounding box center [659, 476] width 32 height 32
click at [607, 564] on div "Upload" at bounding box center [637, 562] width 61 height 19
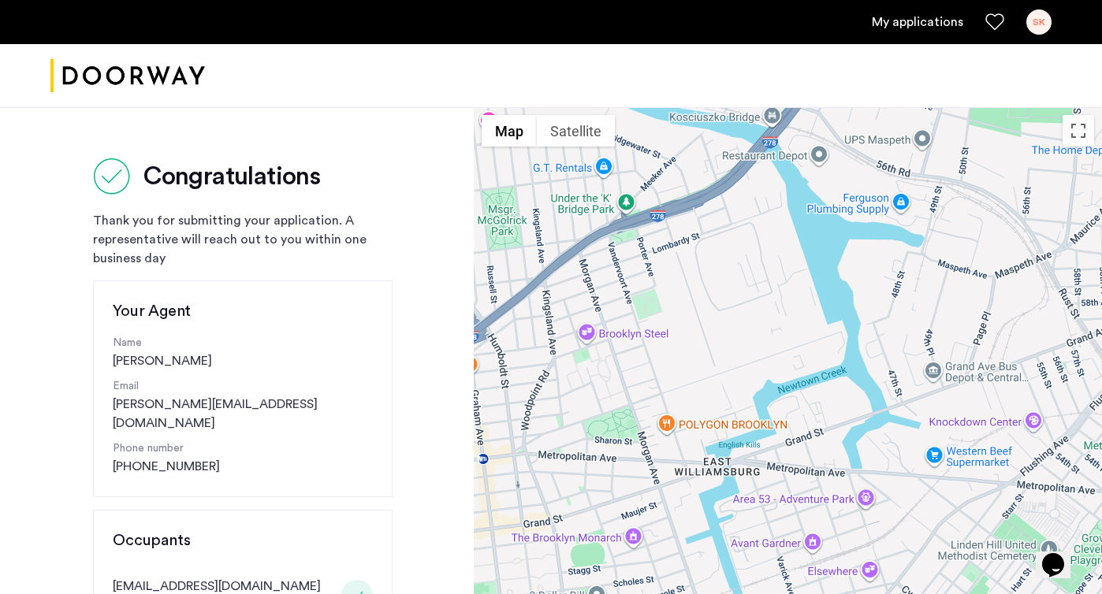
click at [1034, 19] on div "SK" at bounding box center [1038, 21] width 25 height 25
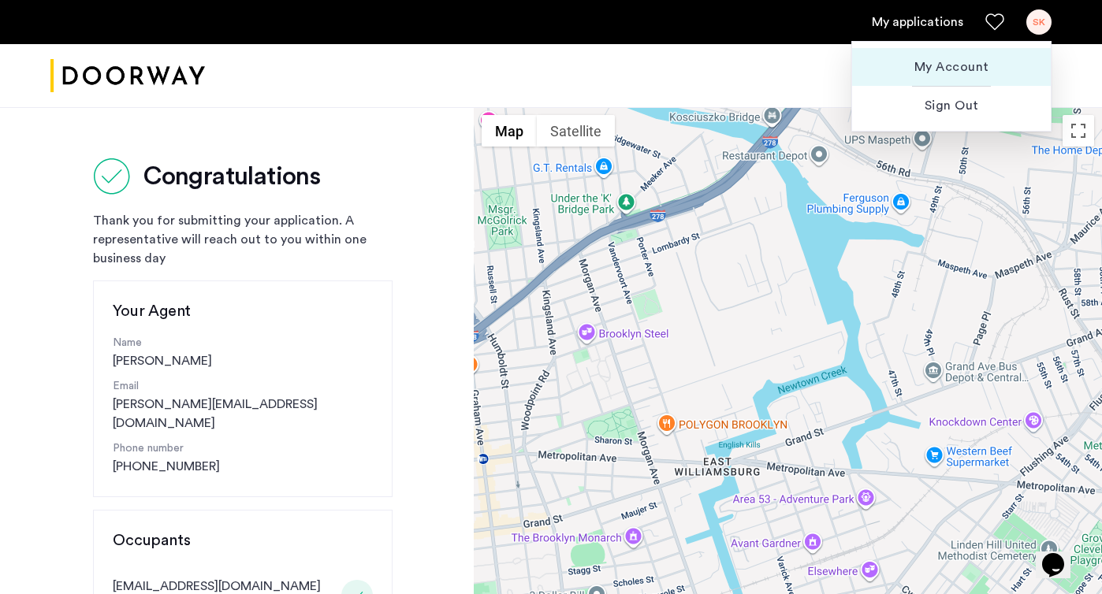
click at [963, 65] on span "My Account" at bounding box center [951, 67] width 173 height 19
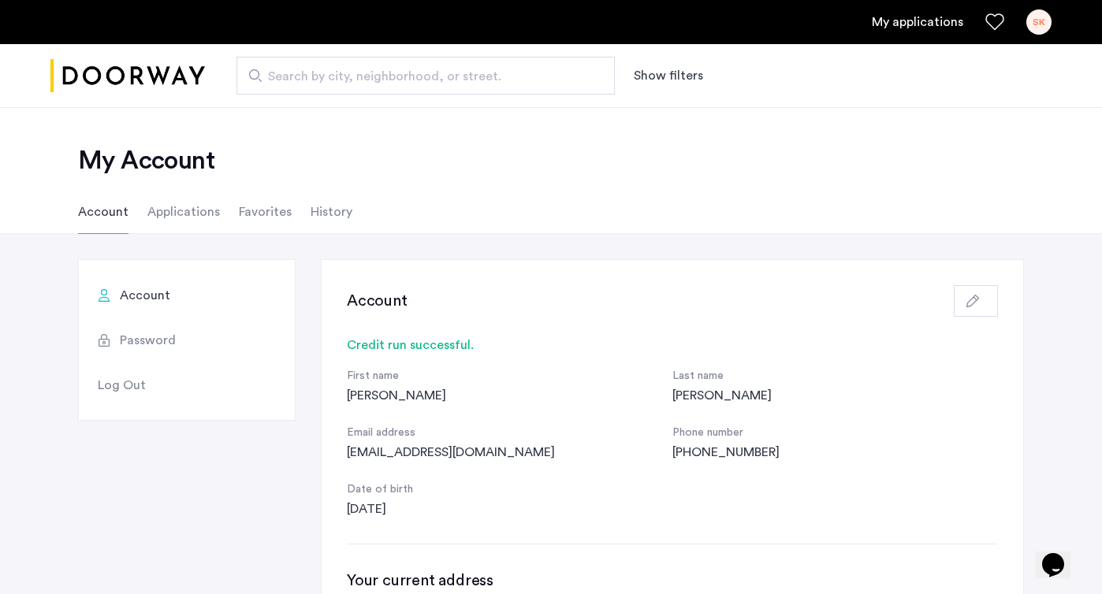
click at [187, 217] on li "Applications" at bounding box center [183, 212] width 73 height 44
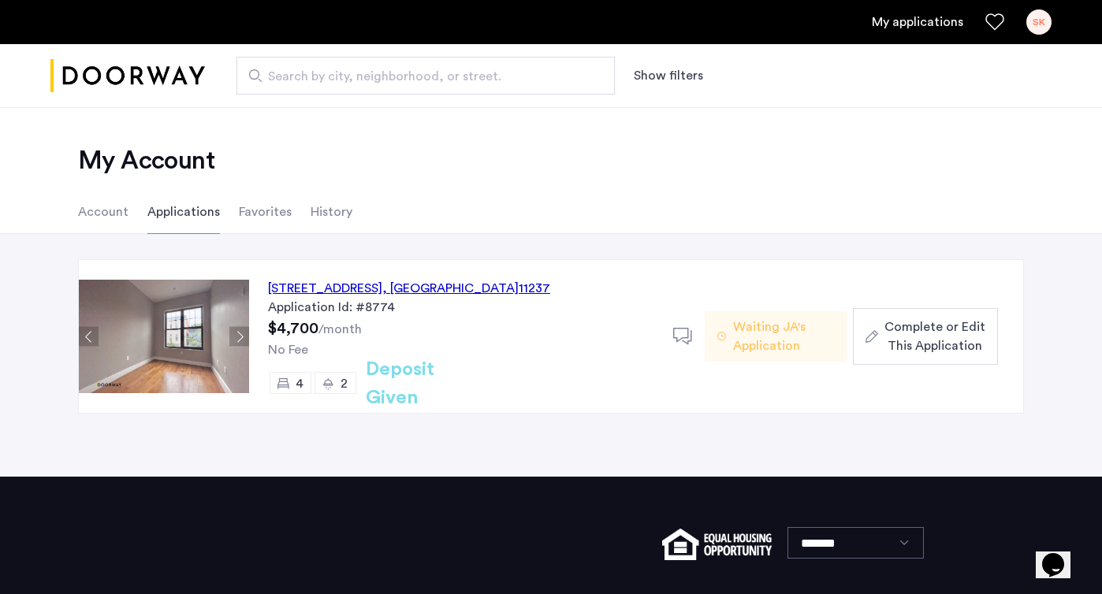
click at [940, 329] on span "Complete or Edit This Application" at bounding box center [934, 337] width 101 height 38
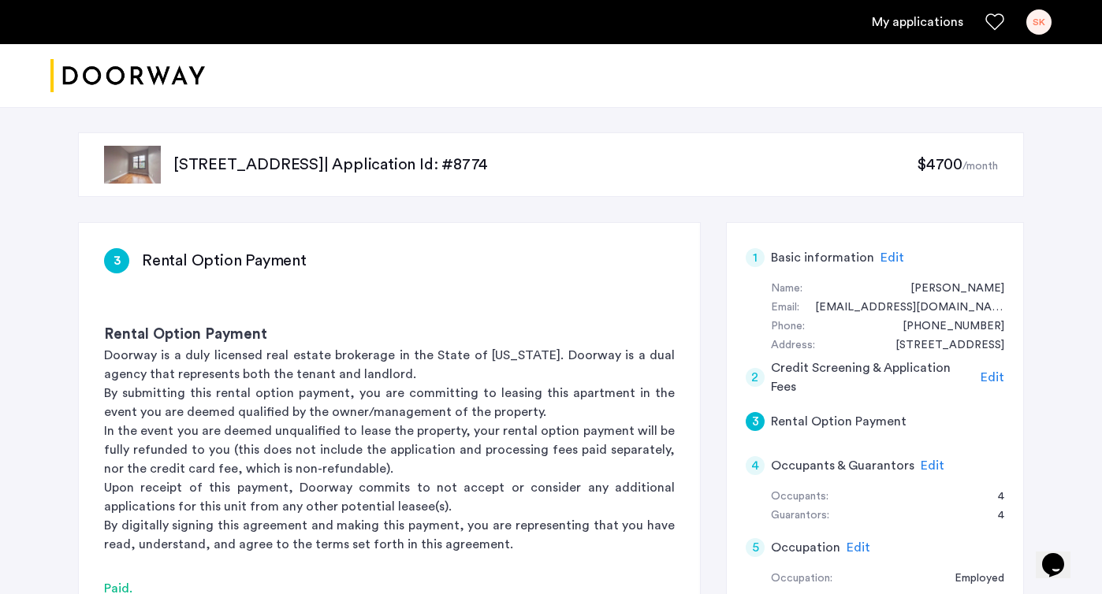
click at [1069, 201] on div "[STREET_ADDRESS] | Application Id: #8774 $4700 /month 3 Rental Option Payment R…" at bounding box center [551, 578] width 1102 height 943
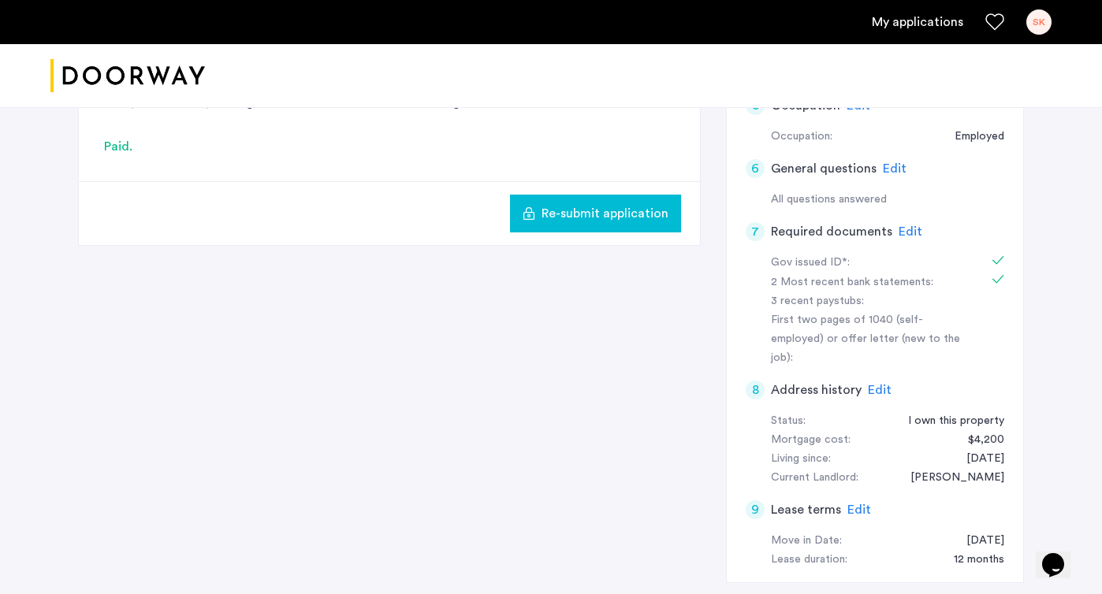
scroll to position [473, 0]
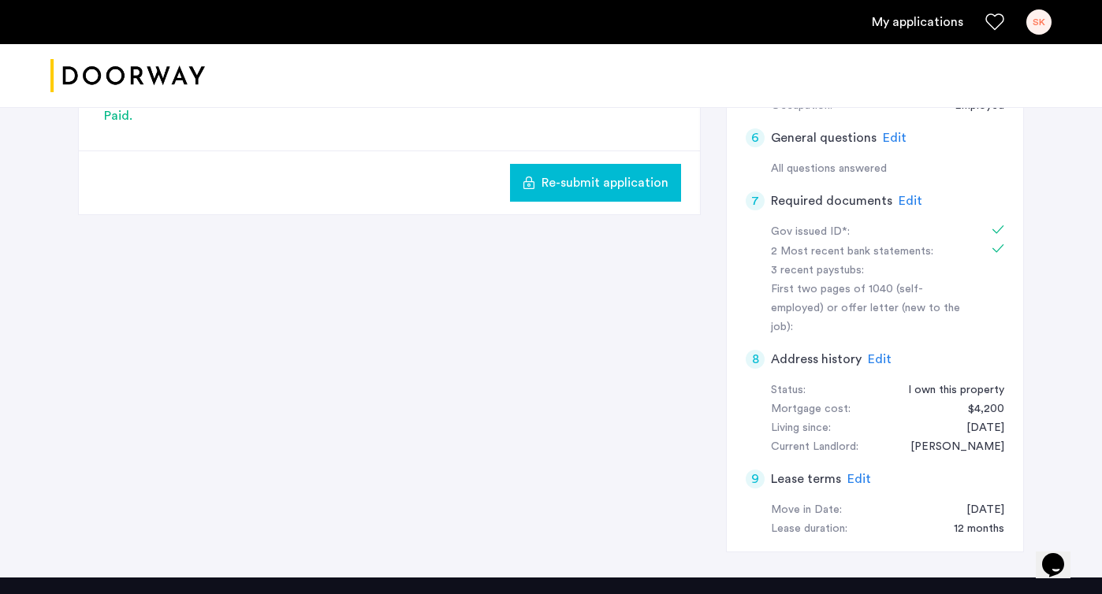
click at [913, 198] on span "Edit" at bounding box center [911, 201] width 24 height 13
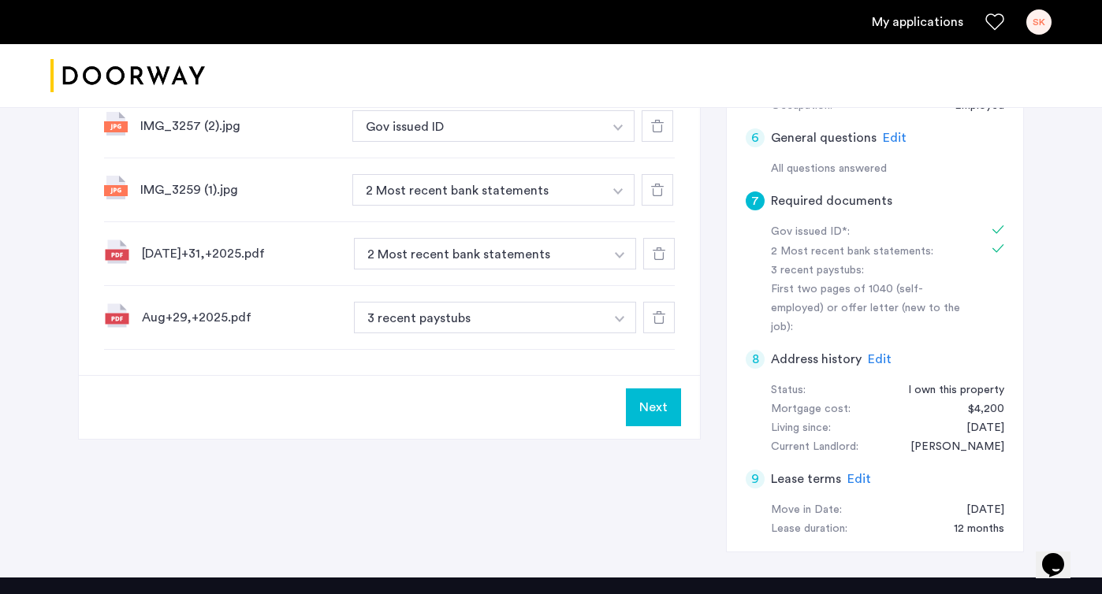
click at [716, 331] on div "7 Required documents Gov issued ID* 2 Most recent bank statements 3 recent pays…" at bounding box center [551, 163] width 946 height 828
click at [712, 267] on div "7 Required documents Gov issued ID* 2 Most recent bank statements 3 recent pays…" at bounding box center [551, 163] width 946 height 828
click at [1077, 244] on div "[STREET_ADDRESS] | Application Id: #8774 $4700 /month 7 Required documents Gov …" at bounding box center [551, 105] width 1102 height 943
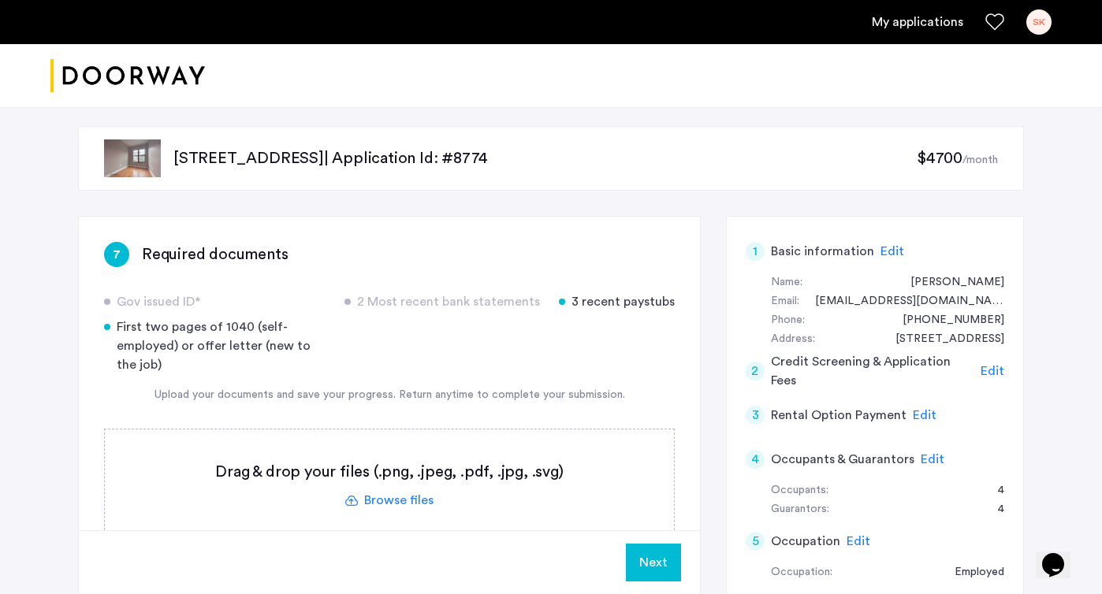
scroll to position [0, 0]
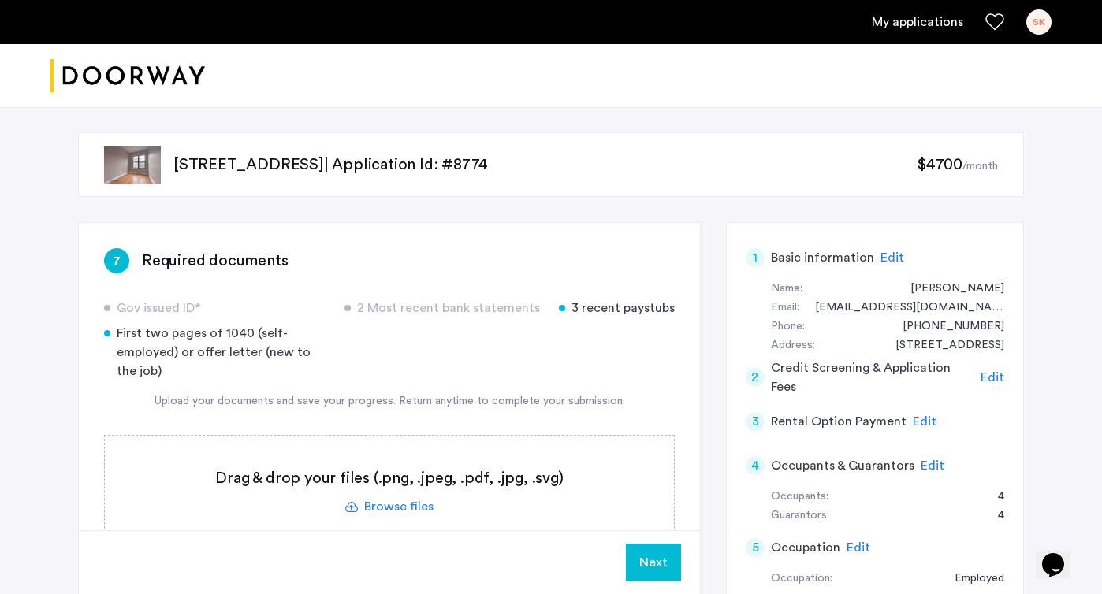
click at [378, 511] on label at bounding box center [389, 492] width 569 height 112
click at [0, 0] on input "file" at bounding box center [0, 0] width 0 height 0
click at [386, 507] on label at bounding box center [389, 492] width 569 height 112
click at [0, 0] on input "file" at bounding box center [0, 0] width 0 height 0
click at [407, 508] on label at bounding box center [389, 492] width 569 height 112
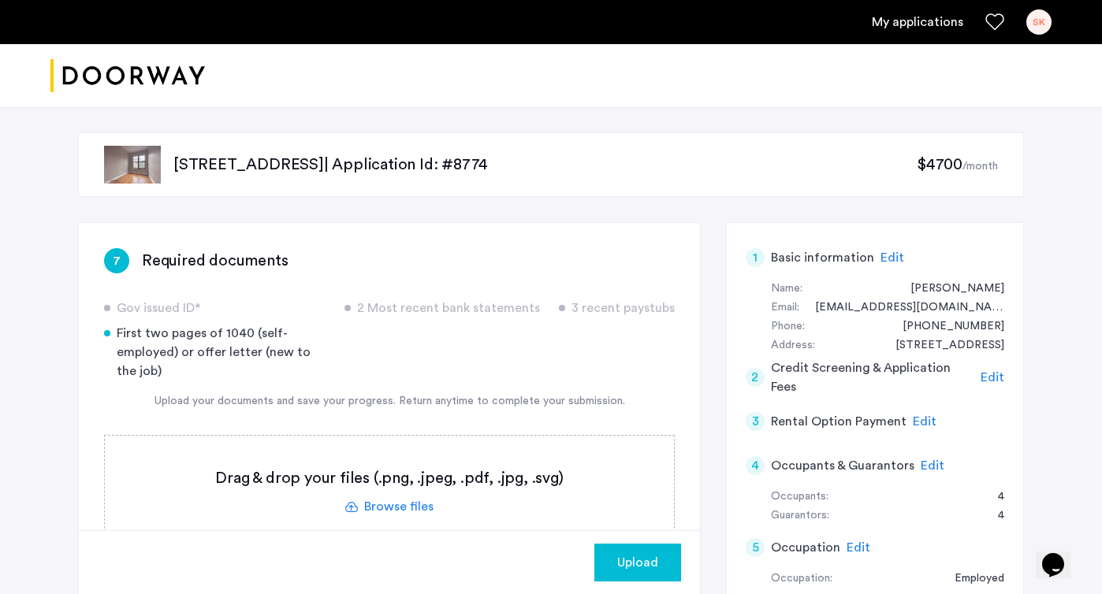
click at [0, 0] on input "file" at bounding box center [0, 0] width 0 height 0
click at [651, 576] on button "Upload" at bounding box center [637, 563] width 87 height 38
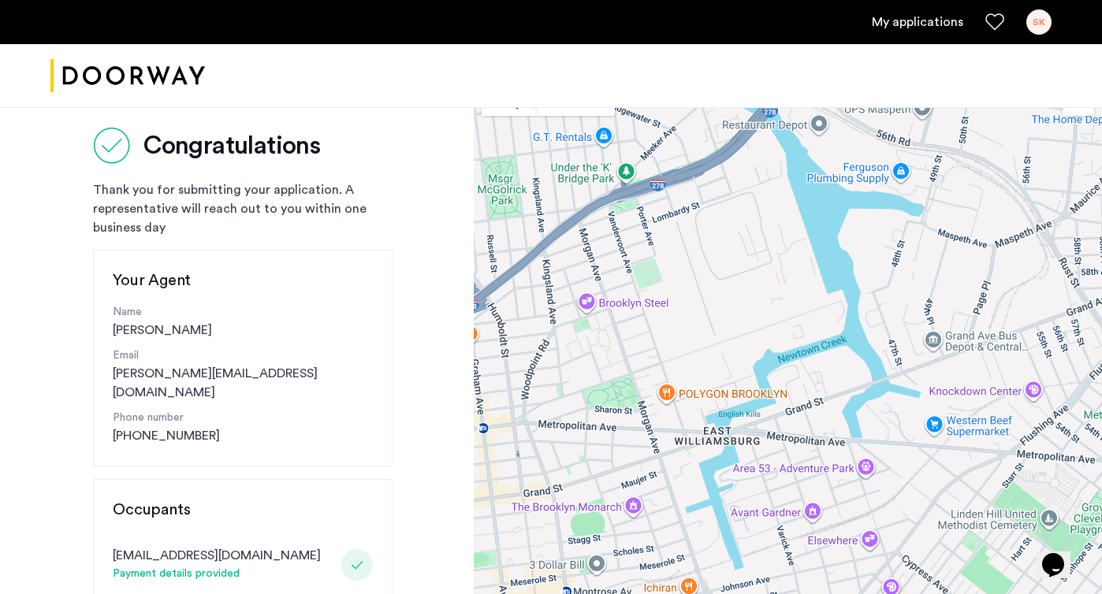
scroll to position [32, 0]
click at [1036, 24] on div "SK" at bounding box center [1038, 21] width 25 height 25
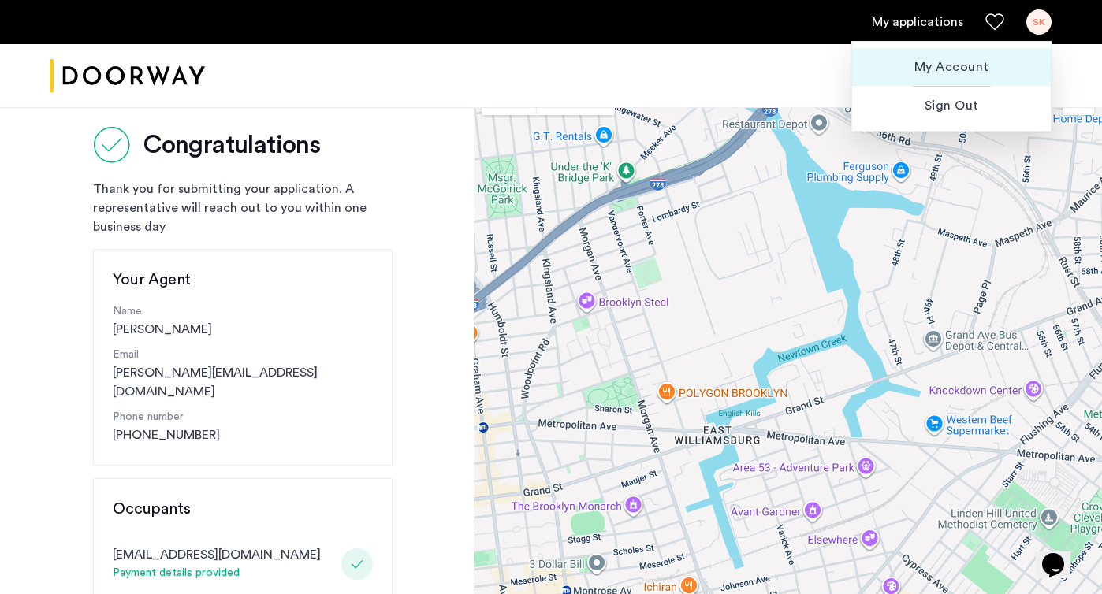
click at [955, 58] on span "My Account" at bounding box center [951, 67] width 173 height 19
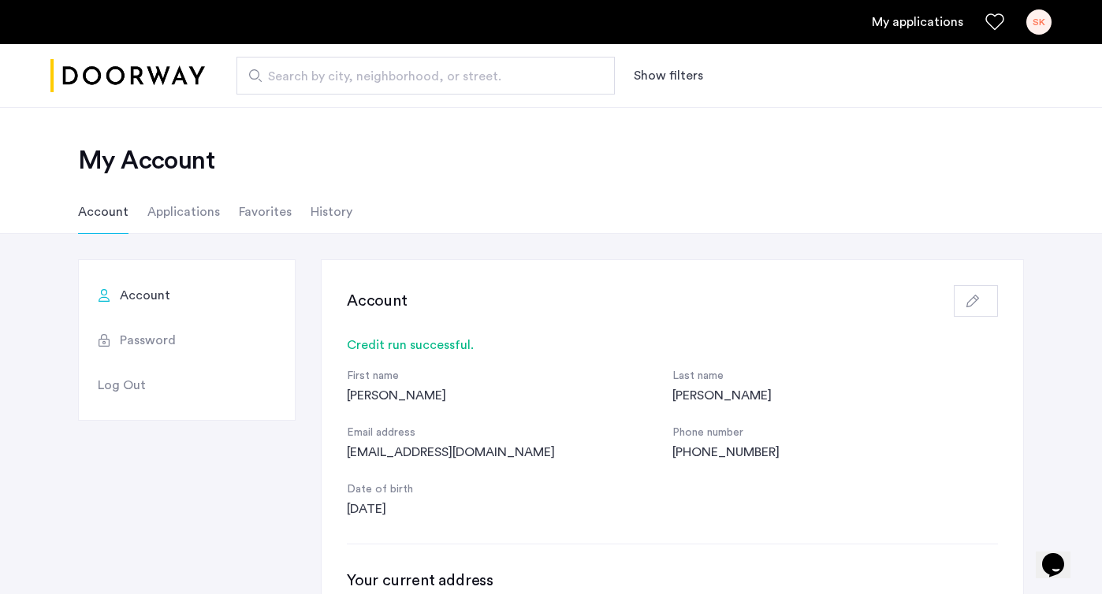
click at [188, 211] on li "Applications" at bounding box center [183, 212] width 73 height 44
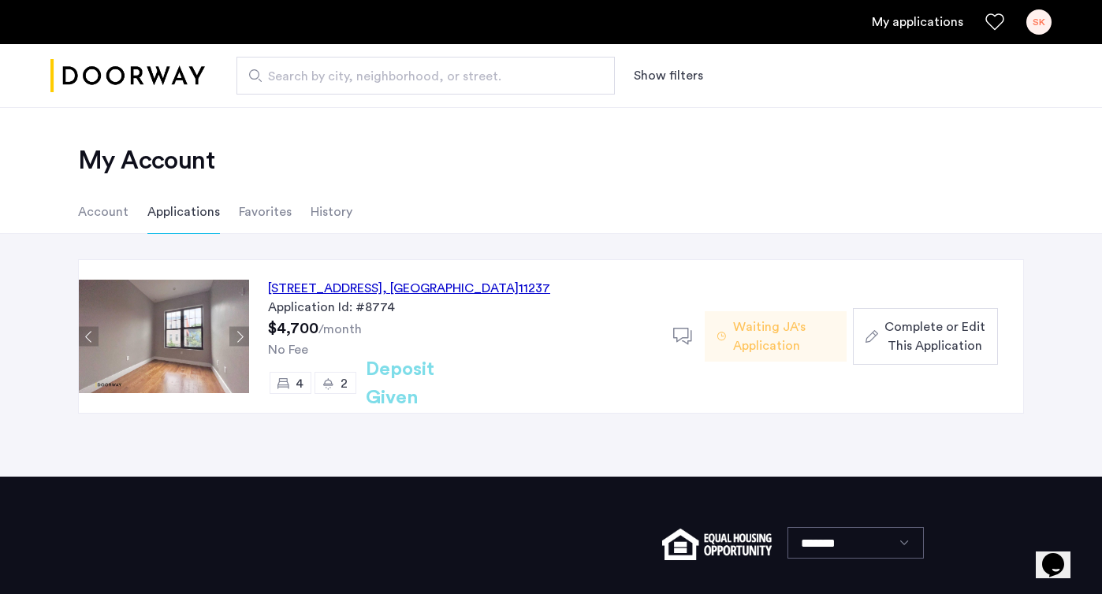
click at [926, 352] on span "Complete or Edit This Application" at bounding box center [934, 337] width 101 height 38
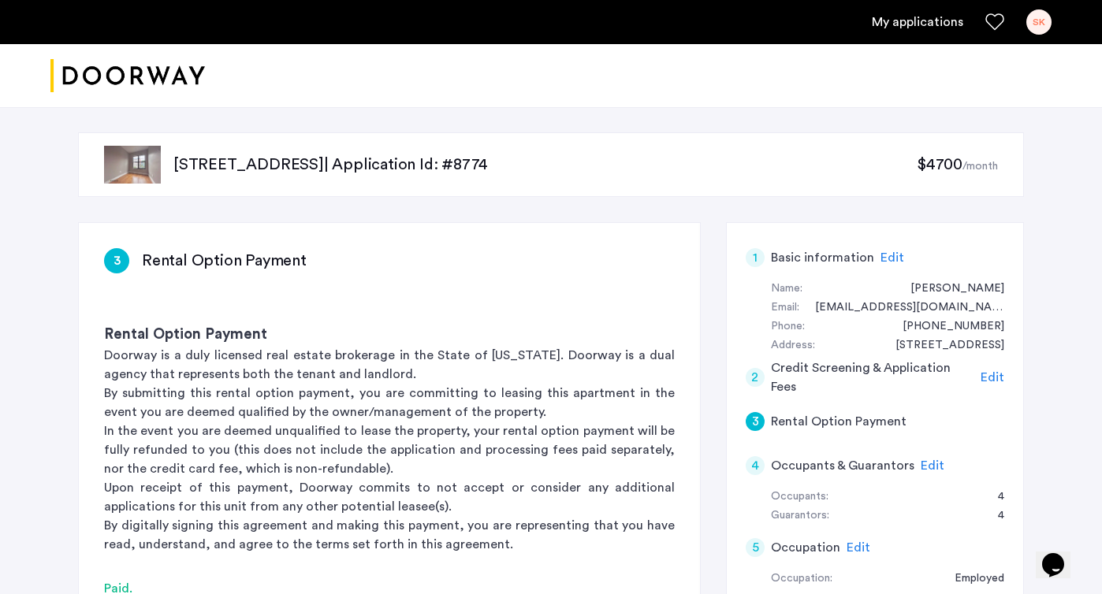
click at [696, 90] on div at bounding box center [551, 76] width 1102 height 64
click at [508, 201] on div "[STREET_ADDRESS] | Application Id: #8774 $4700 /month 3 Rental Option Payment R…" at bounding box center [550, 579] width 993 height 944
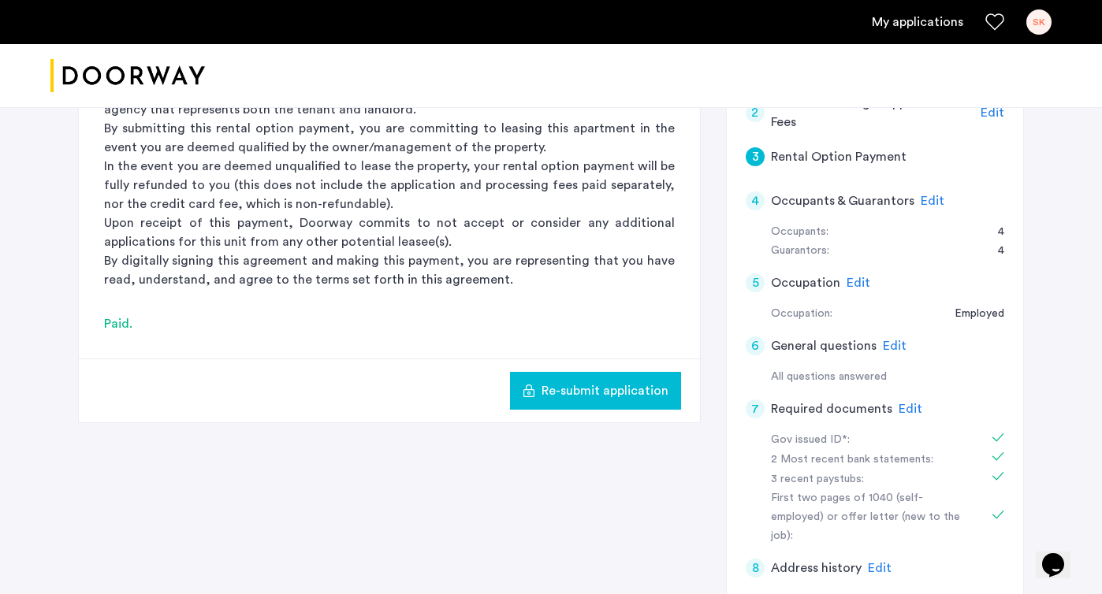
scroll to position [284, 0]
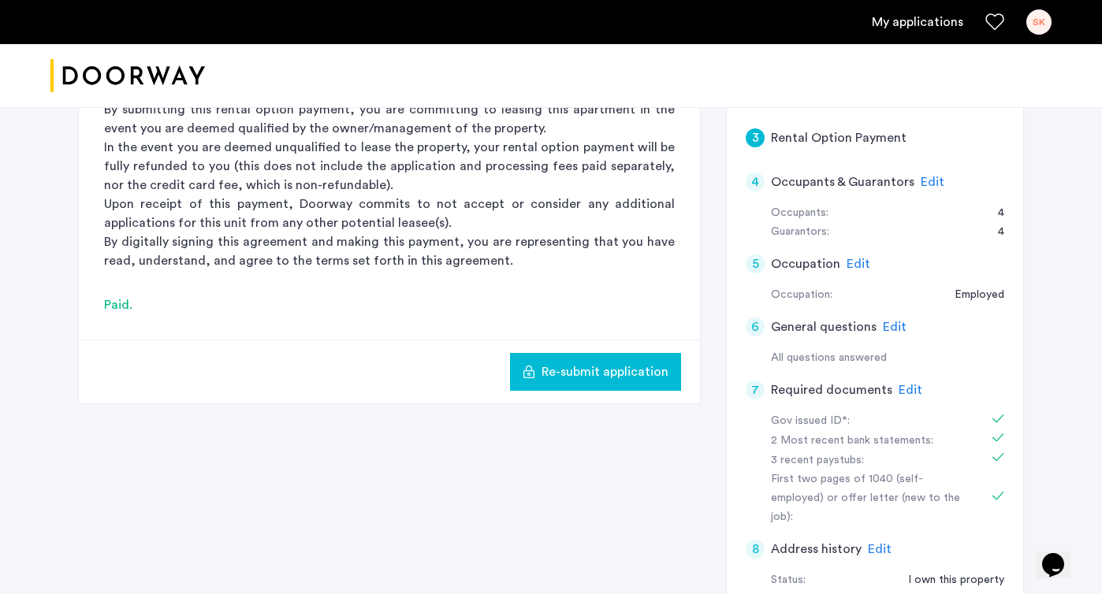
click at [591, 378] on span "Re-submit application" at bounding box center [604, 372] width 127 height 19
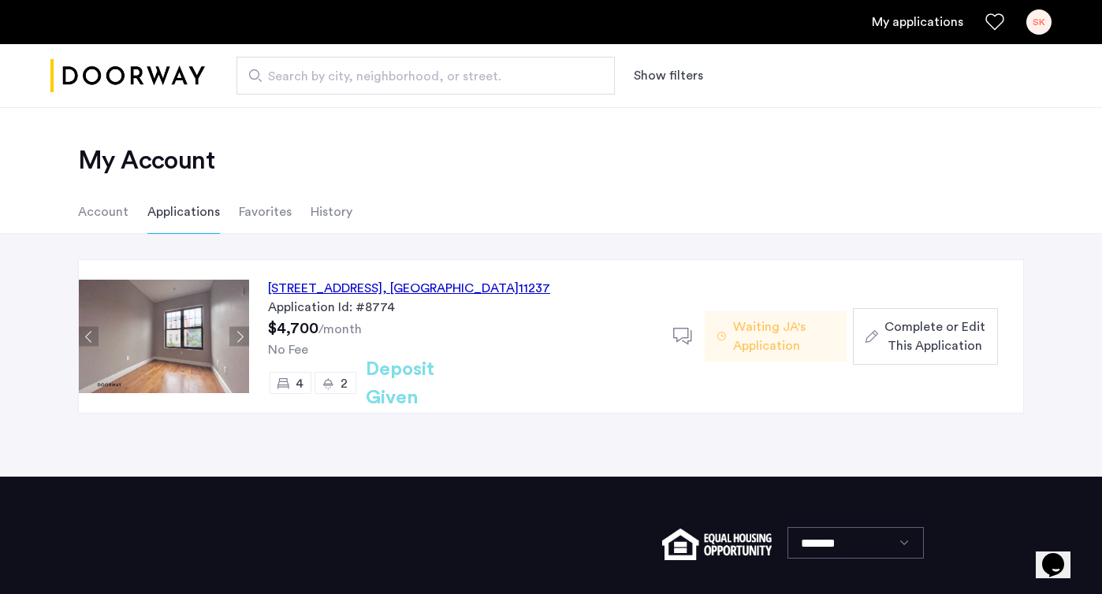
click at [911, 335] on span "Complete or Edit This Application" at bounding box center [934, 337] width 101 height 38
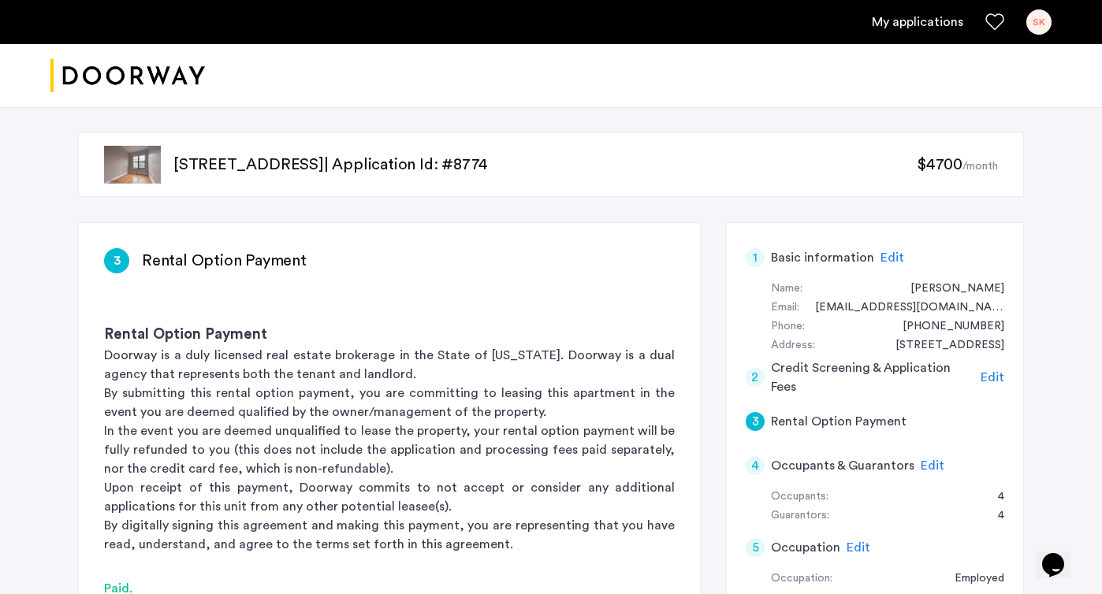
click at [1062, 108] on div "245 Jefferson Street, Unit 3L, Brooklyn, NY 11237 | Application Id: #8774 $4700…" at bounding box center [551, 579] width 1102 height 944
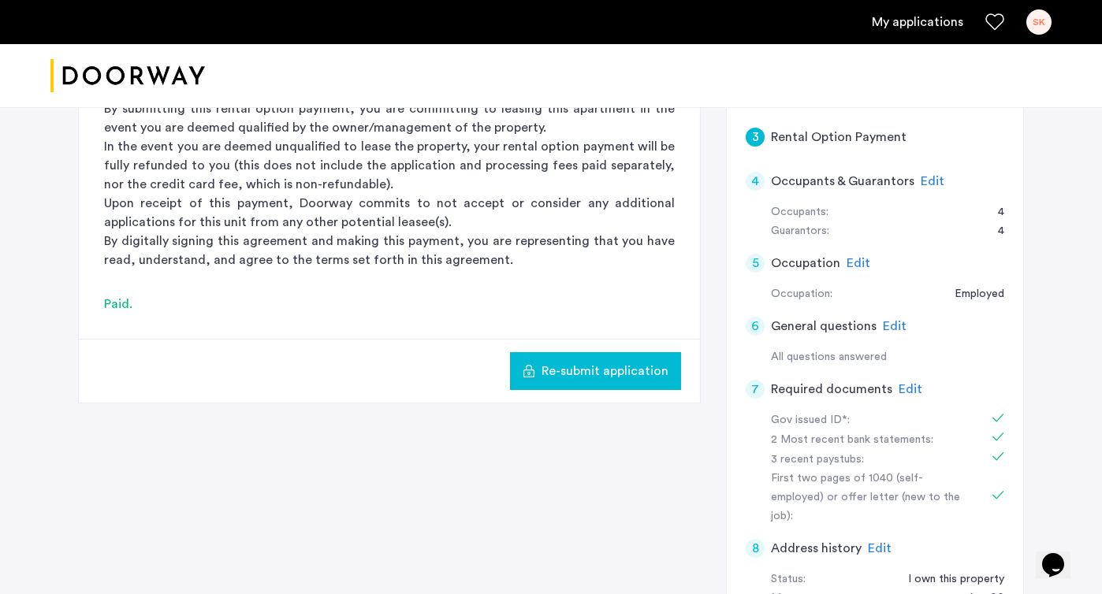
scroll to position [315, 0]
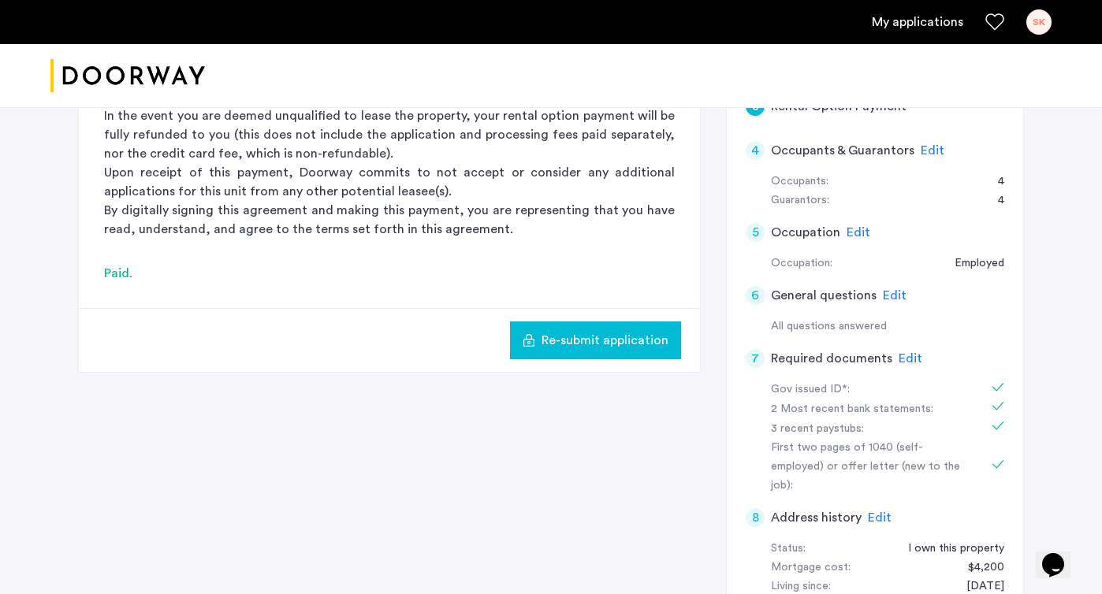
click at [1055, 106] on div at bounding box center [551, 76] width 1102 height 64
click at [1066, 107] on div at bounding box center [551, 76] width 1102 height 64
click at [514, 498] on div "3 Rental Option Payment Rental Option Payment Doorway is a duly licensed real e…" at bounding box center [551, 321] width 946 height 829
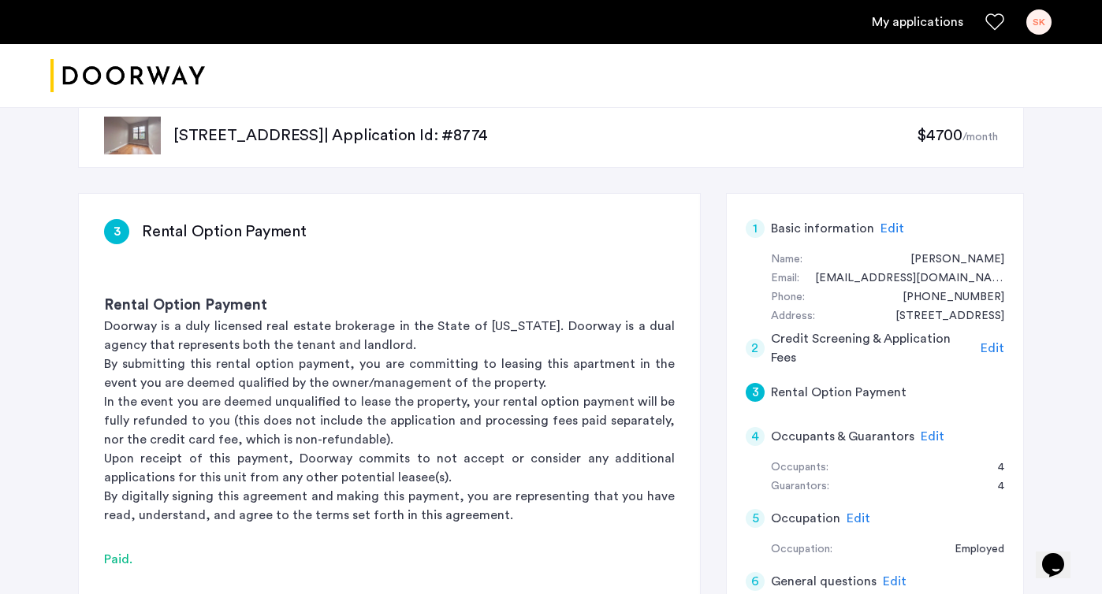
scroll to position [0, 0]
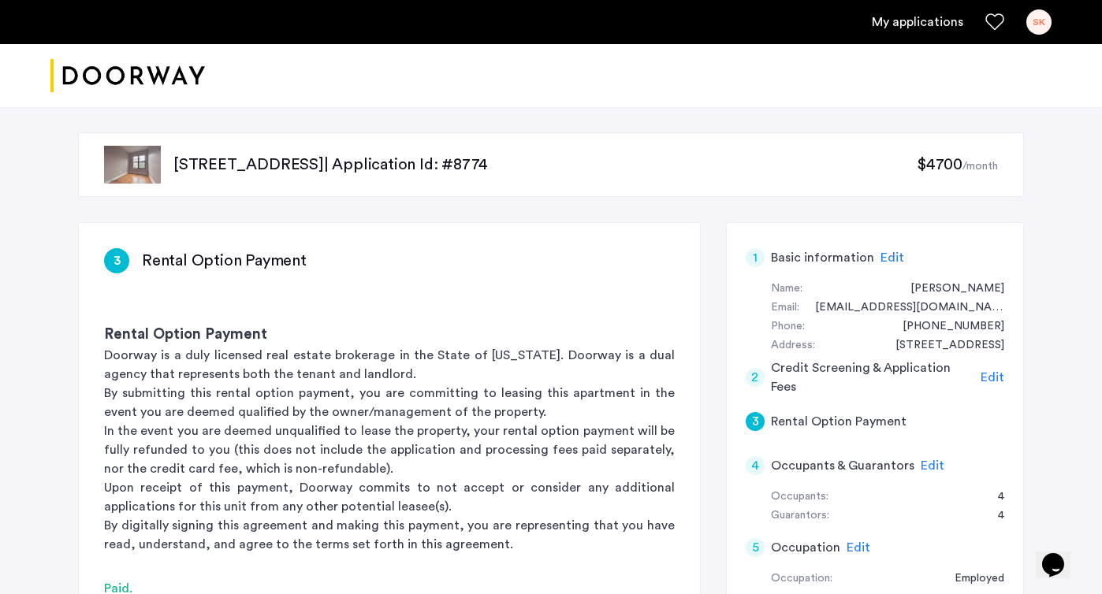
click at [821, 52] on div at bounding box center [551, 76] width 1102 height 64
